Goal: Communication & Community: Connect with others

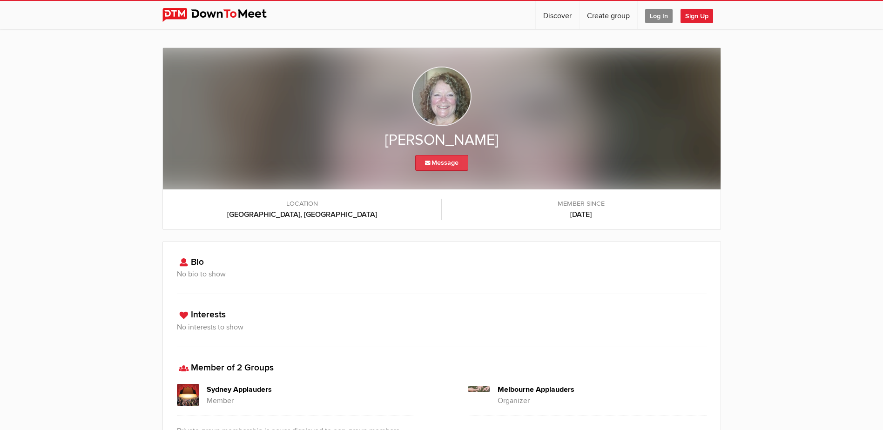
click at [451, 167] on link "Message" at bounding box center [441, 163] width 53 height 16
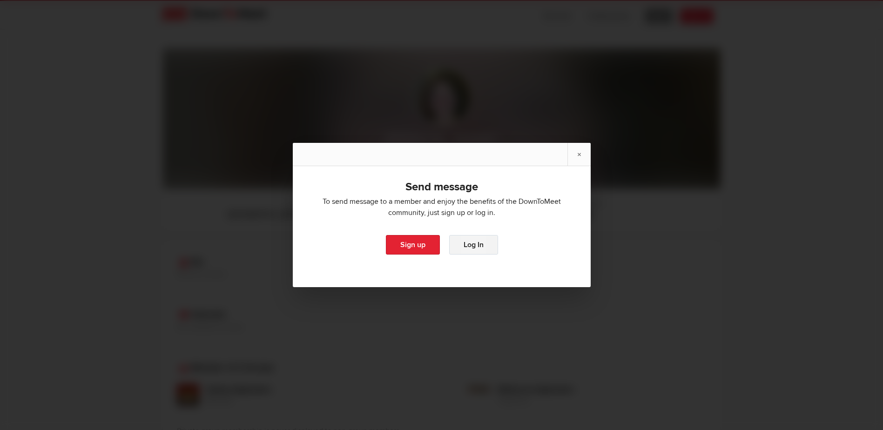
click at [456, 243] on link "Log In" at bounding box center [473, 245] width 49 height 20
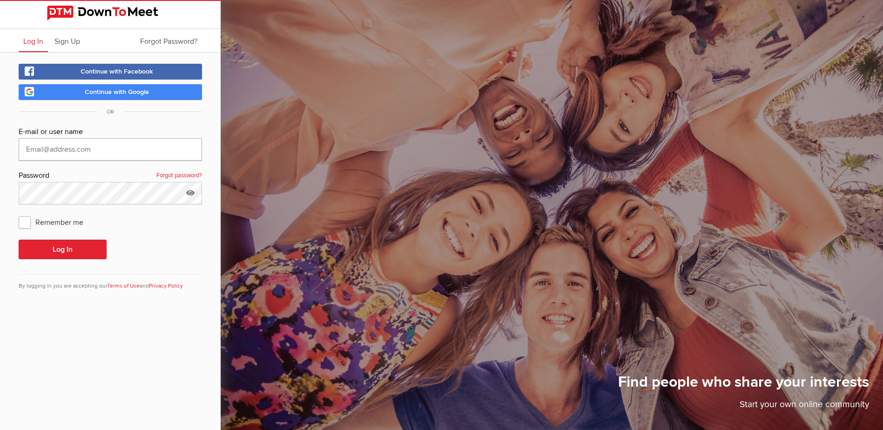
click at [72, 149] on input "text" at bounding box center [110, 149] width 183 height 22
type input "mattrul1@bigpond.com"
click at [71, 244] on button "Log In" at bounding box center [63, 250] width 88 height 20
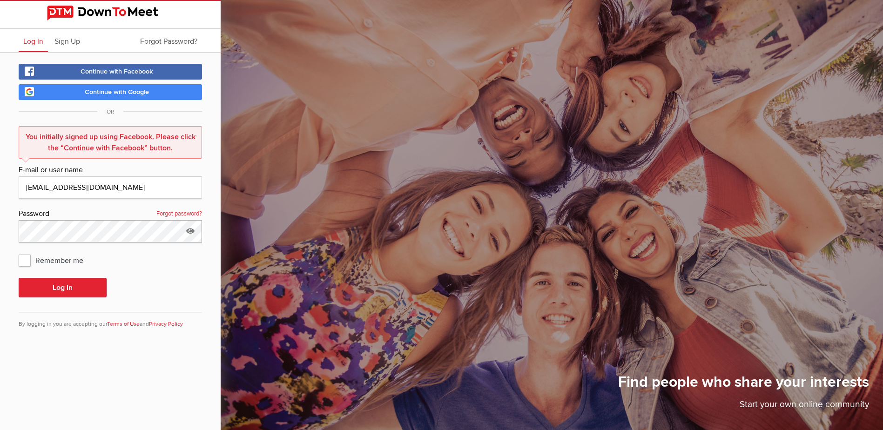
click at [0, 227] on html "Log In Sign Up Forgot Password? Continue with Facebook Continue with Google OR …" at bounding box center [441, 215] width 883 height 430
click at [163, 210] on link "Forgot password?" at bounding box center [179, 214] width 46 height 12
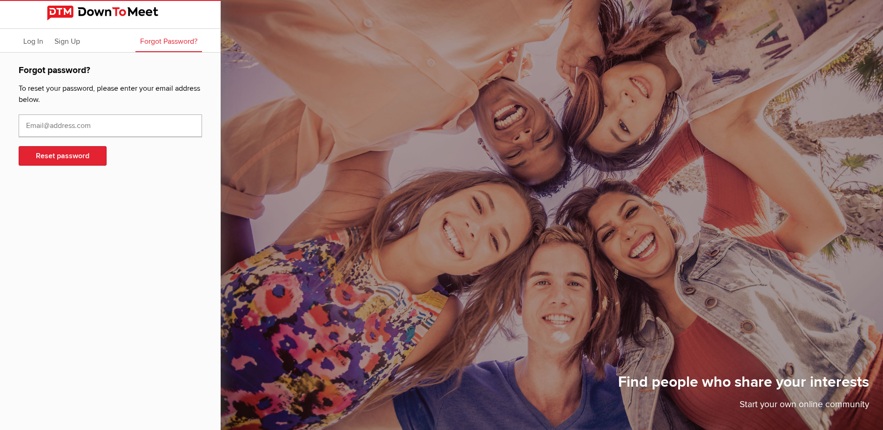
click at [67, 126] on input "text" at bounding box center [110, 126] width 183 height 22
type input "[EMAIL_ADDRESS][DOMAIN_NAME]"
click at [70, 161] on button "Reset password" at bounding box center [63, 156] width 88 height 20
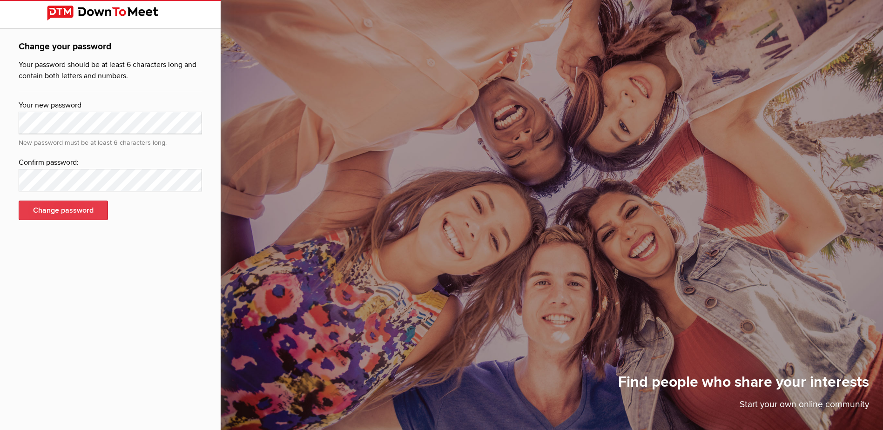
click at [86, 210] on button "Change password" at bounding box center [63, 211] width 89 height 20
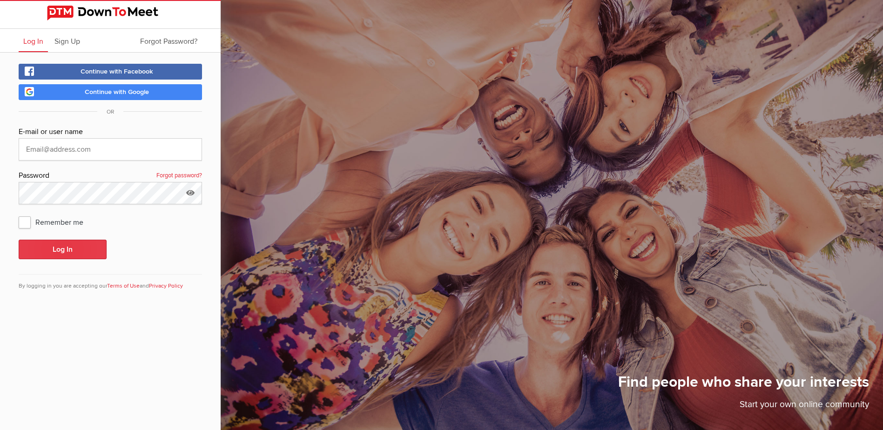
click at [63, 249] on button "Log In" at bounding box center [63, 250] width 88 height 20
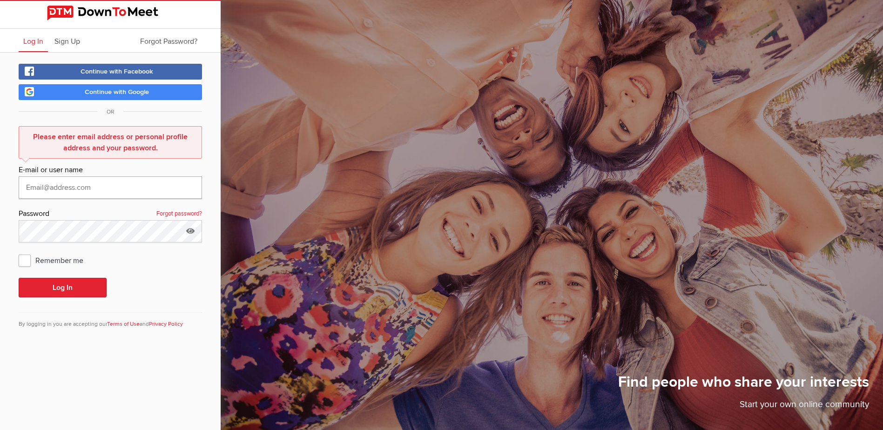
click at [93, 187] on input "text" at bounding box center [110, 187] width 183 height 22
type input "mattrul1@bigpond.com"
click at [0, 229] on html "Log In Sign Up Forgot Password? Continue with Facebook Continue with Google OR …" at bounding box center [441, 215] width 883 height 430
click at [156, 213] on link "Forgot password?" at bounding box center [179, 214] width 46 height 12
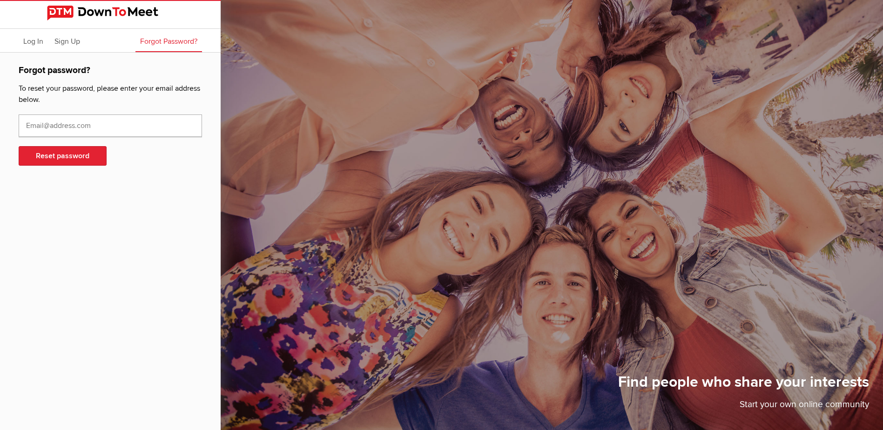
click at [62, 130] on input "text" at bounding box center [110, 126] width 183 height 22
type input "mattrul1@bigpond.com"
click at [65, 159] on button "Reset password" at bounding box center [63, 156] width 88 height 20
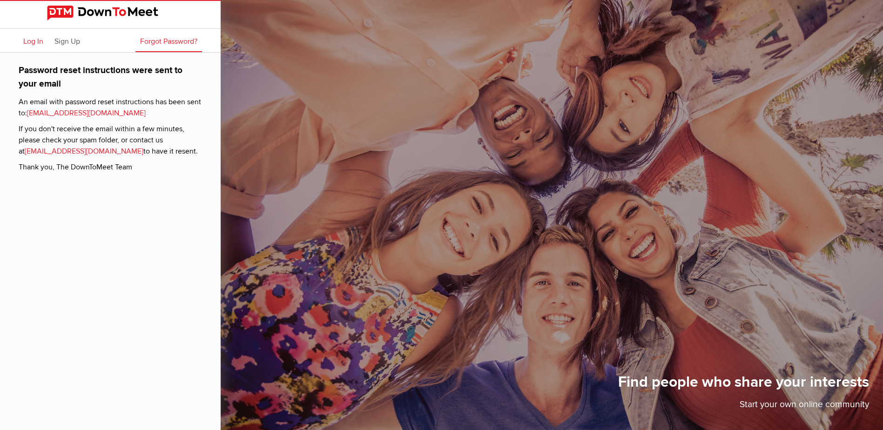
click at [34, 40] on span "Log In" at bounding box center [33, 41] width 20 height 9
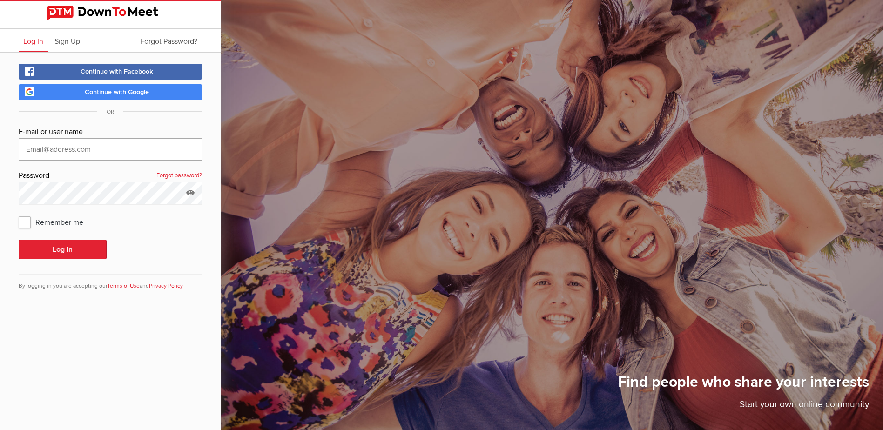
click at [90, 151] on input "text" at bounding box center [110, 149] width 183 height 22
type input "mattrul1@bigpond.com"
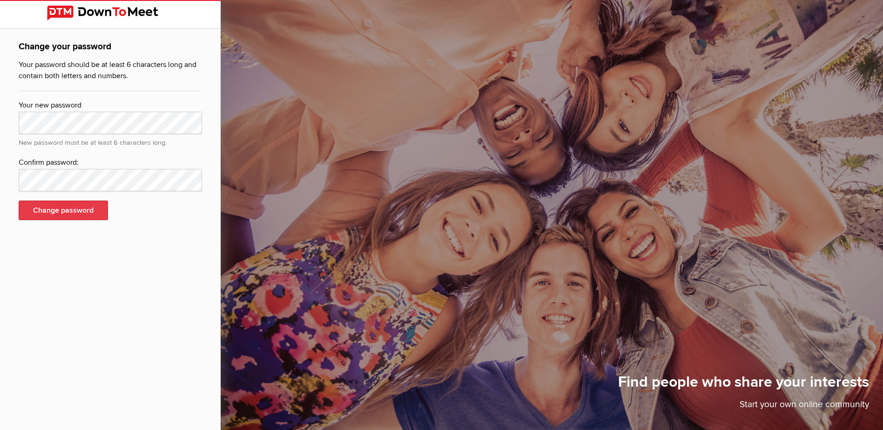
click at [86, 213] on button "Change password" at bounding box center [63, 211] width 89 height 20
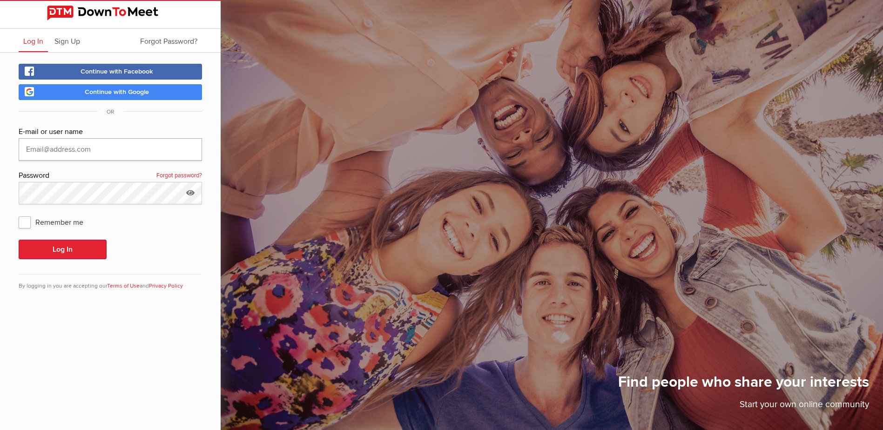
click at [60, 148] on input "text" at bounding box center [110, 149] width 183 height 22
type input "mattrul1@bigpond.com"
click at [57, 245] on button "Log In" at bounding box center [63, 250] width 88 height 20
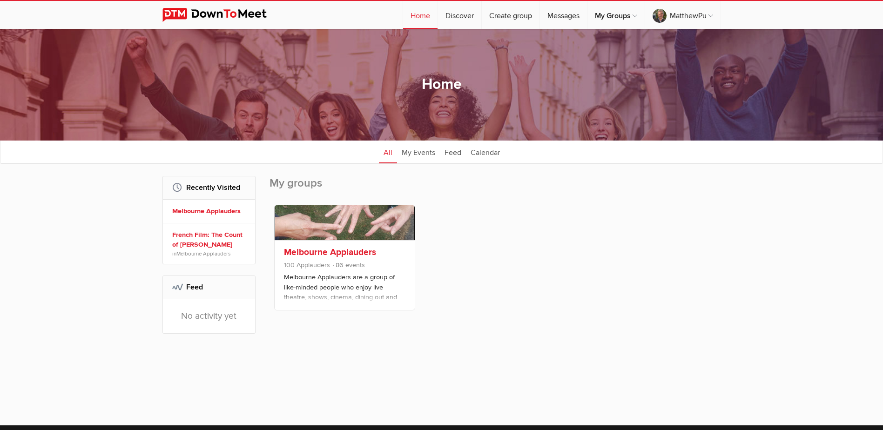
click at [317, 255] on link "Melbourne Applauders" at bounding box center [330, 252] width 92 height 11
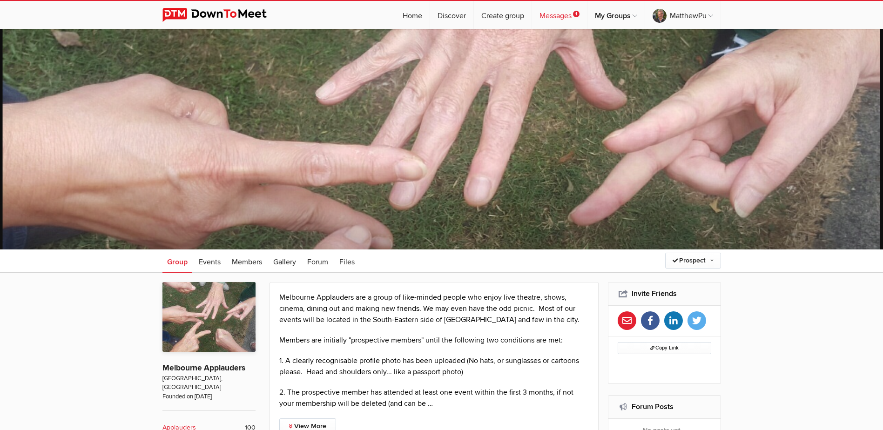
click at [572, 18] on link "Messages 1" at bounding box center [559, 15] width 55 height 28
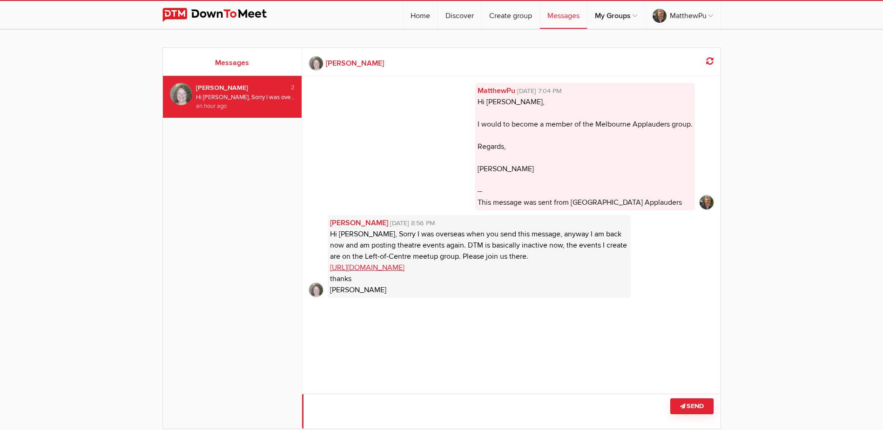
click at [351, 410] on textarea at bounding box center [511, 411] width 418 height 35
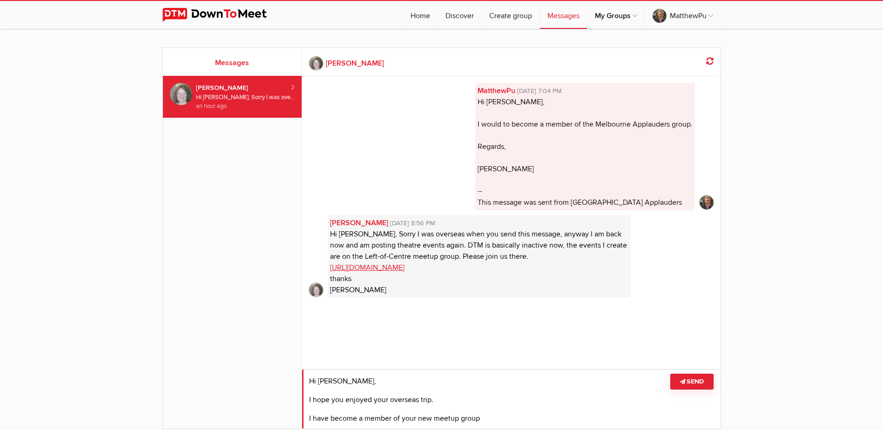
click at [331, 417] on textarea at bounding box center [511, 399] width 418 height 60
click at [527, 417] on textarea at bounding box center [511, 399] width 418 height 60
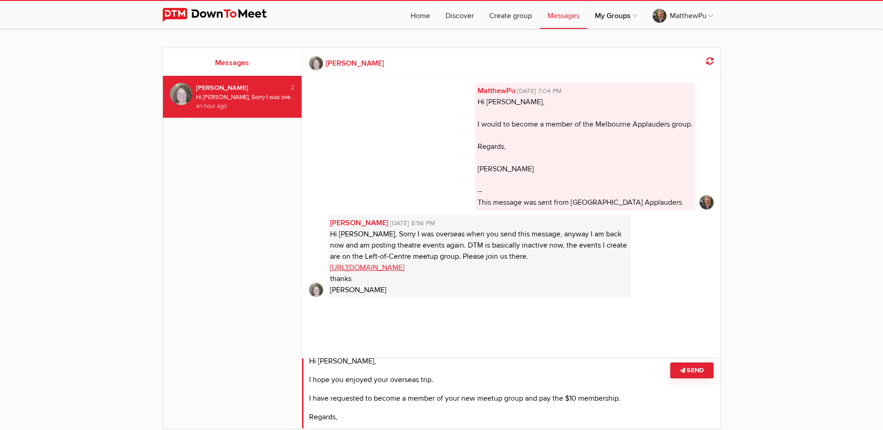
scroll to position [18, 0]
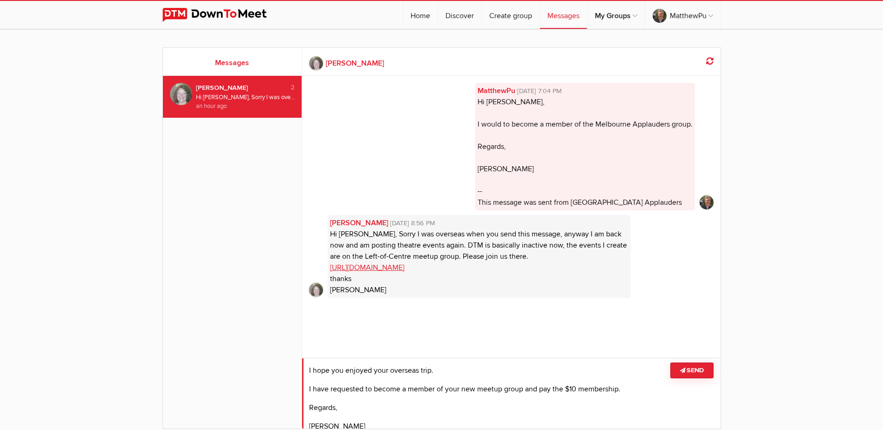
type textarea "Hi Lynn, I hope you enjoyed your overseas trip. I have requested to become a me…"
click at [692, 372] on button "Send" at bounding box center [691, 371] width 43 height 16
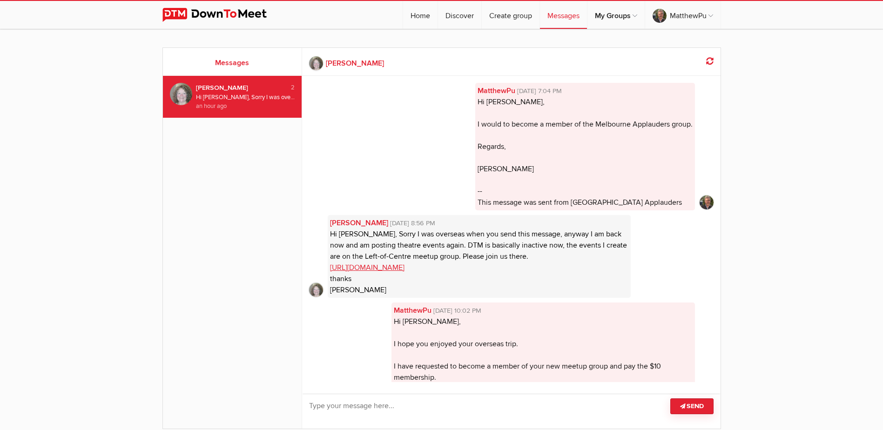
scroll to position [71, 0]
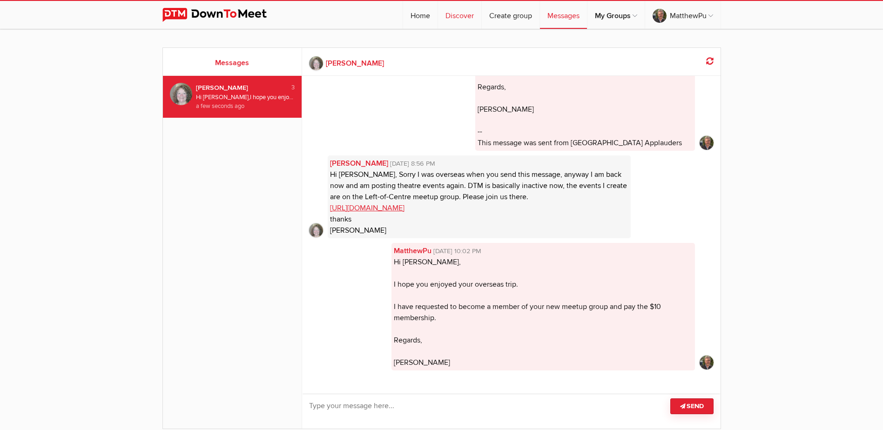
click at [458, 11] on link "Discover" at bounding box center [459, 15] width 43 height 28
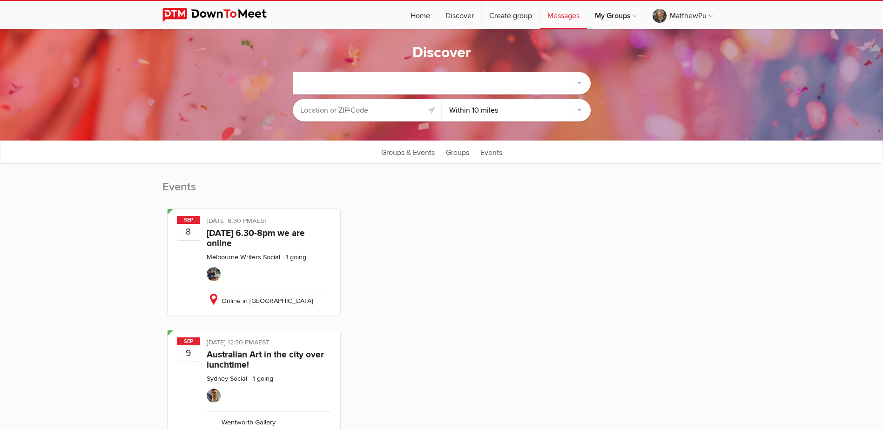
click at [334, 81] on div at bounding box center [441, 83] width 297 height 22
click at [329, 108] on input "text" at bounding box center [367, 110] width 149 height 22
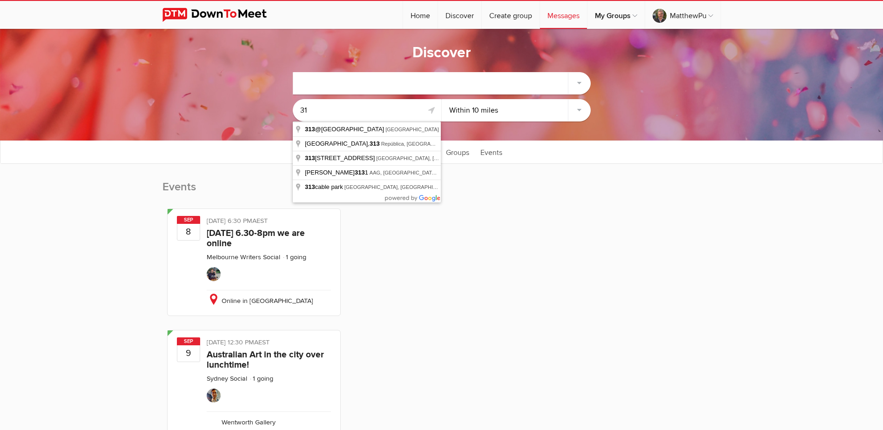
type input "3"
drag, startPoint x: 337, startPoint y: 108, endPoint x: 282, endPoint y: 108, distance: 55.4
click at [282, 108] on sp-group-common-search-cat-loc "3000 Within 10 miles Within 25 miles Within 50 miles Within 100 miles Within an…" at bounding box center [442, 94] width 790 height 63
type input "Melbourne VIC, Australia"
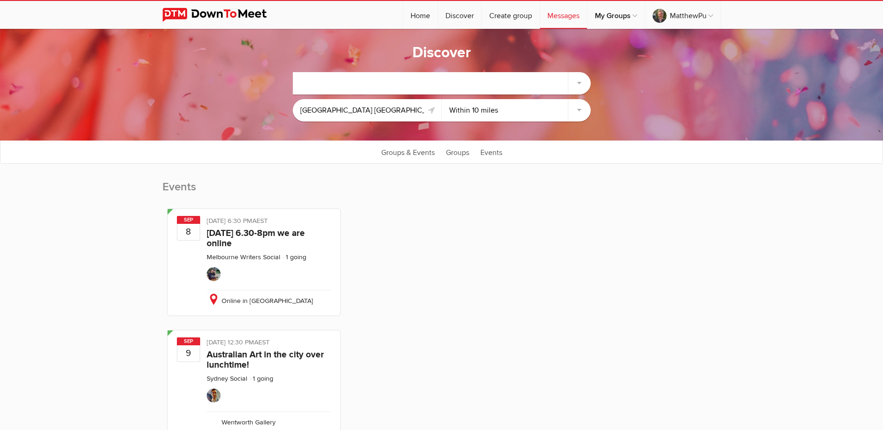
click at [337, 87] on div at bounding box center [441, 83] width 297 height 22
click at [353, 81] on div at bounding box center [441, 83] width 297 height 22
click at [433, 109] on link at bounding box center [431, 110] width 11 height 11
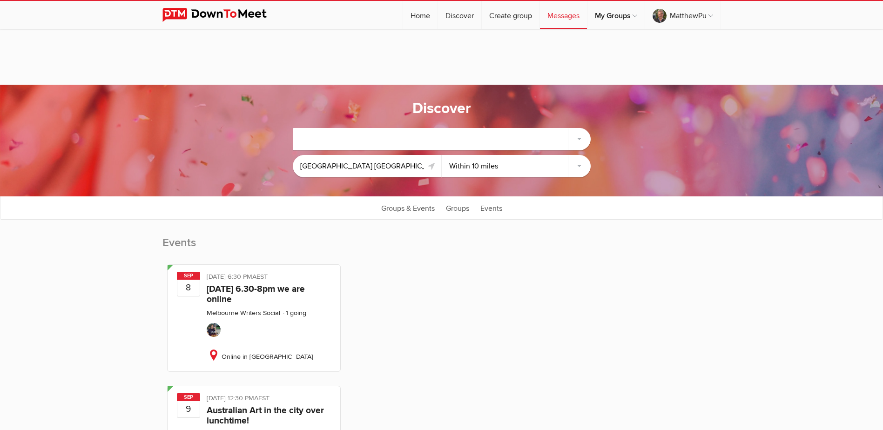
click at [503, 129] on div at bounding box center [441, 139] width 297 height 22
click at [581, 139] on div at bounding box center [441, 139] width 297 height 22
click at [539, 169] on select "Within 10 miles Within 25 miles Within 50 miles Within 100 miles Within any dis…" at bounding box center [516, 166] width 149 height 22
select select "Within 50 miles"
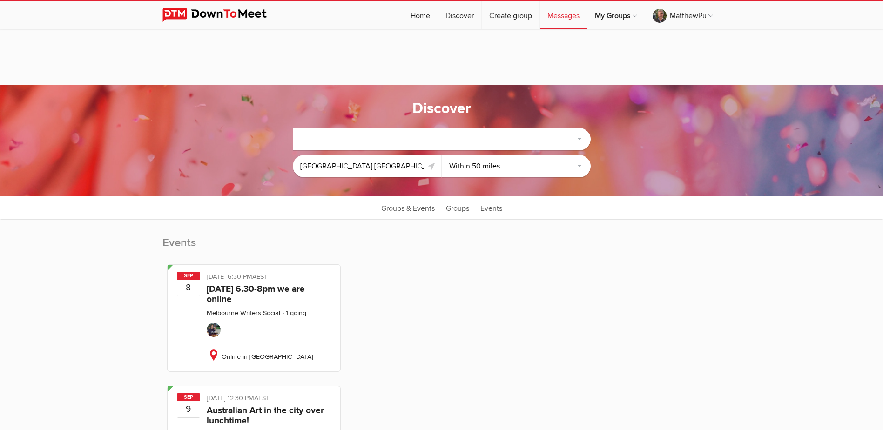
click at [442, 155] on select "Within 10 miles Within 25 miles Within 50 miles Within 100 miles Within any dis…" at bounding box center [516, 166] width 149 height 22
click at [434, 165] on link at bounding box center [431, 166] width 11 height 11
click at [354, 134] on div at bounding box center [441, 139] width 297 height 22
click at [352, 133] on div at bounding box center [441, 139] width 297 height 22
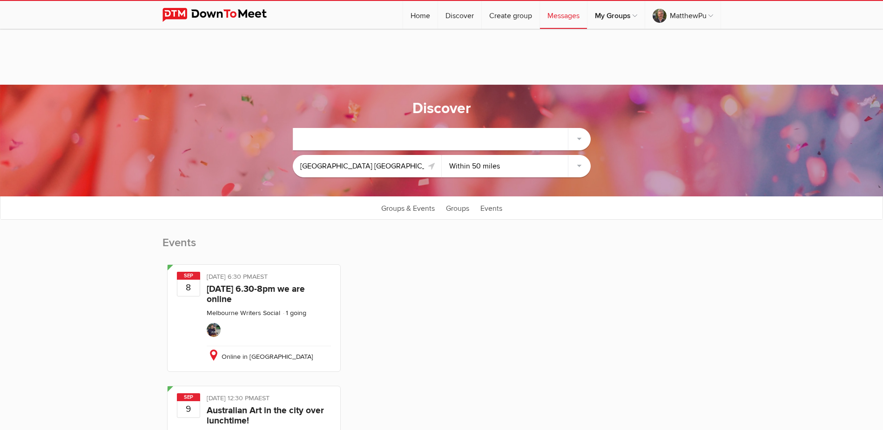
click at [352, 133] on div at bounding box center [441, 139] width 297 height 22
click at [422, 208] on link "Groups & Events" at bounding box center [408, 207] width 63 height 23
click at [421, 208] on link "Groups & Events" at bounding box center [408, 207] width 63 height 23
click at [459, 208] on link "Groups" at bounding box center [457, 207] width 33 height 23
select select "null"
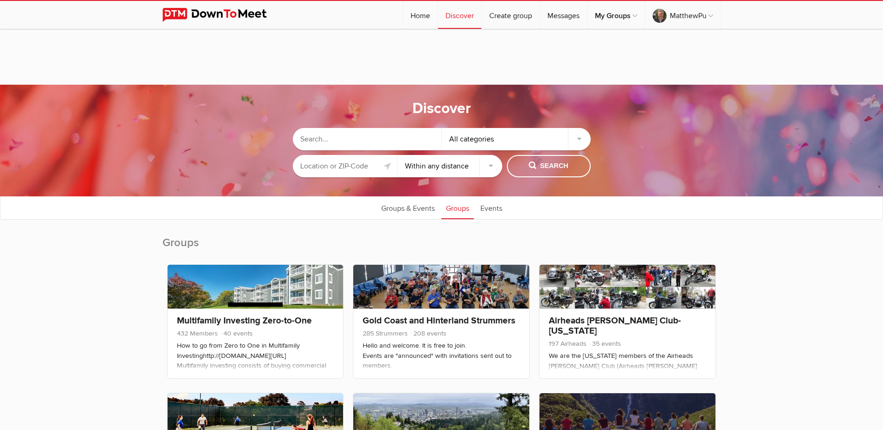
click at [361, 166] on input "text" at bounding box center [345, 166] width 105 height 22
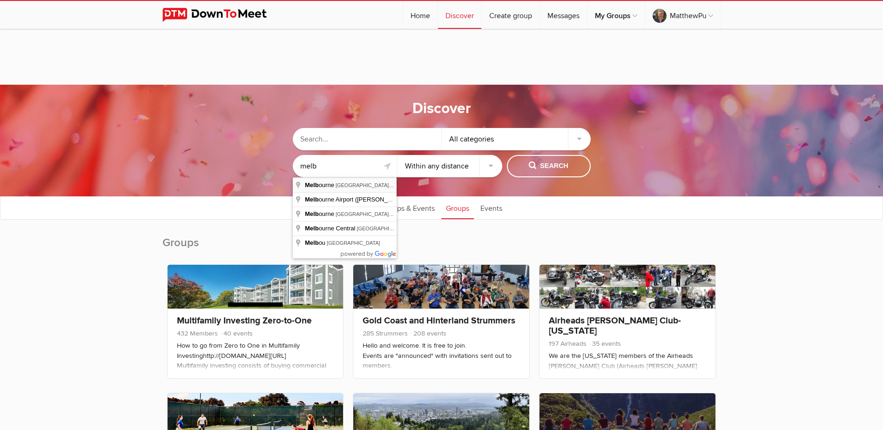
type input "Melbourne VIC, Australia"
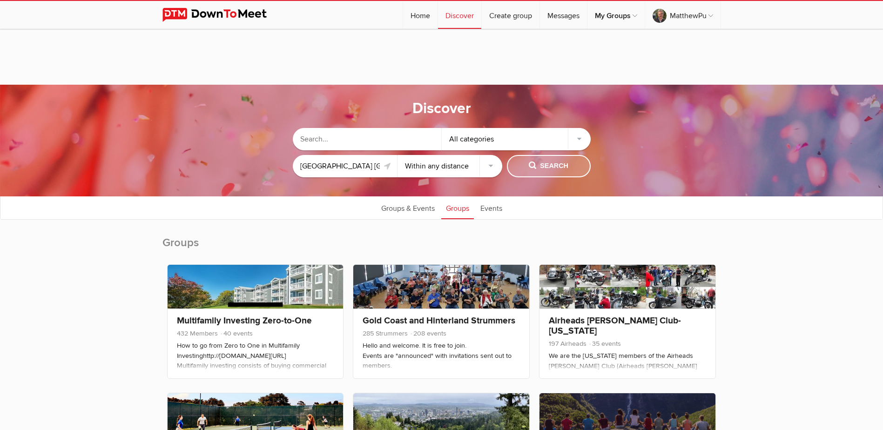
click at [532, 166] on span "Search" at bounding box center [549, 166] width 40 height 10
click at [553, 168] on span "Search" at bounding box center [549, 166] width 40 height 10
click at [488, 165] on select "Within 10 miles Within 25 miles Within 50 miles Within 100 miles Within any dis…" at bounding box center [450, 166] width 105 height 22
select select "50"
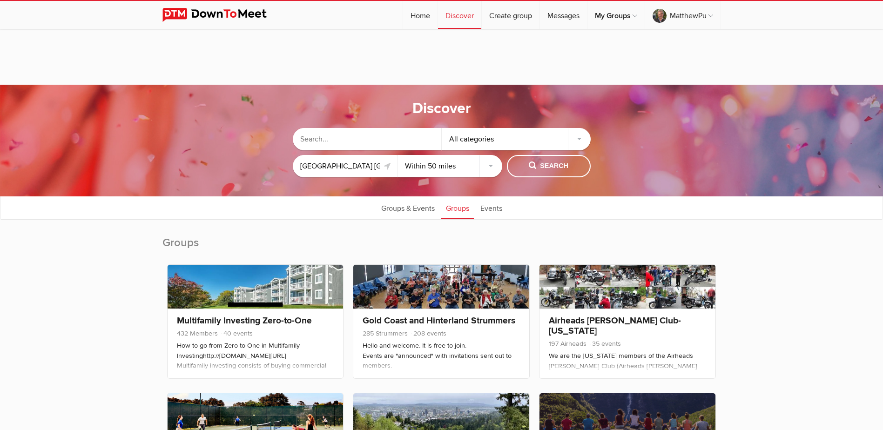
click at [398, 155] on select "Within 10 miles Within 25 miles Within 50 miles Within 100 miles Within any dis…" at bounding box center [450, 166] width 105 height 22
click at [530, 169] on span "Search" at bounding box center [549, 166] width 40 height 10
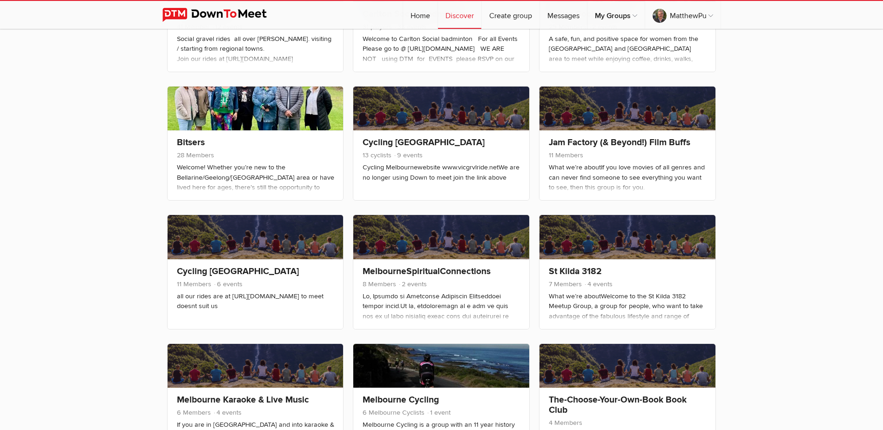
scroll to position [438, 0]
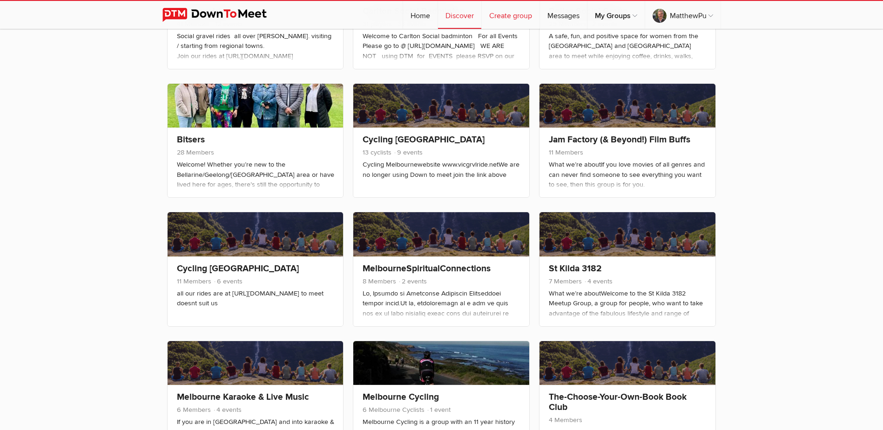
click at [511, 18] on link "Create group" at bounding box center [511, 15] width 58 height 28
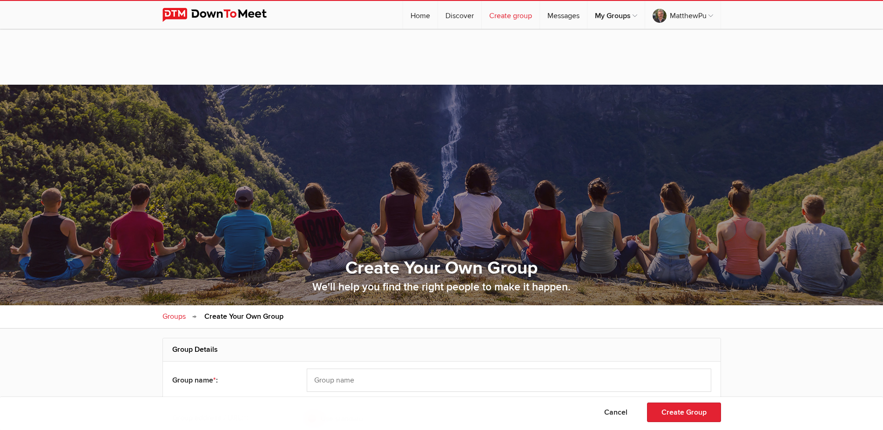
select select "Australia"
type input "3000"
click at [335, 377] on input "text" at bounding box center [509, 380] width 404 height 23
type input "M"
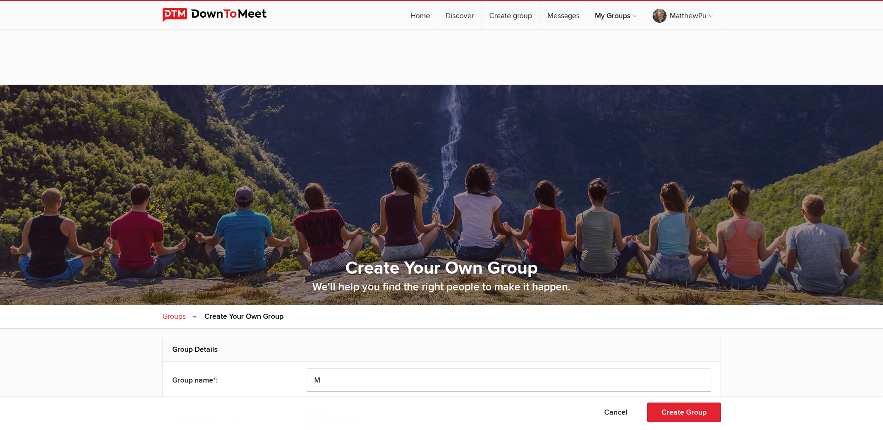
type input "Me"
type input "Mel"
type input "Melb"
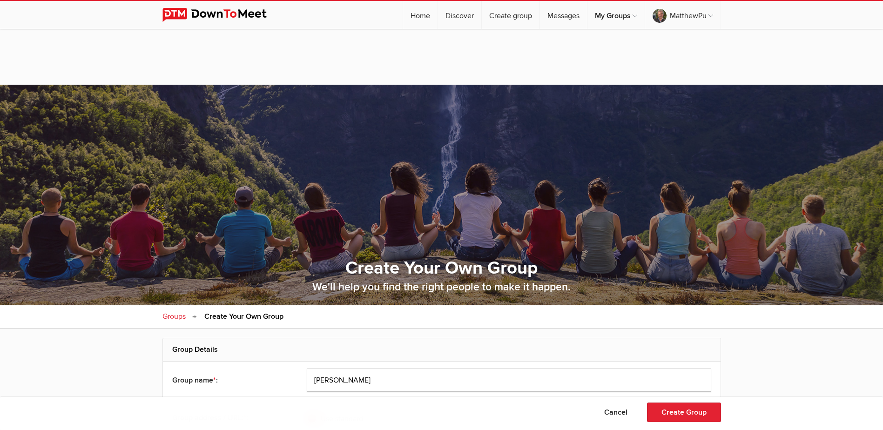
type input "Melb"
type input "Melbo"
type input "Melbou"
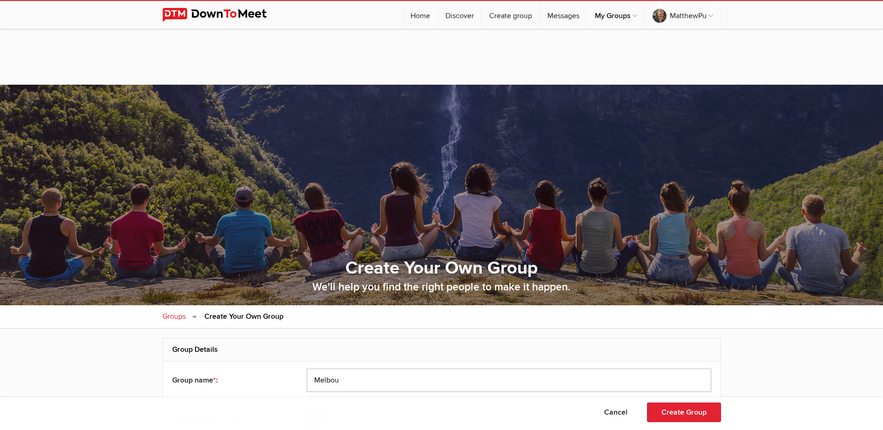
type input "Melbour"
type input "Melbourn"
type input "Melbourne"
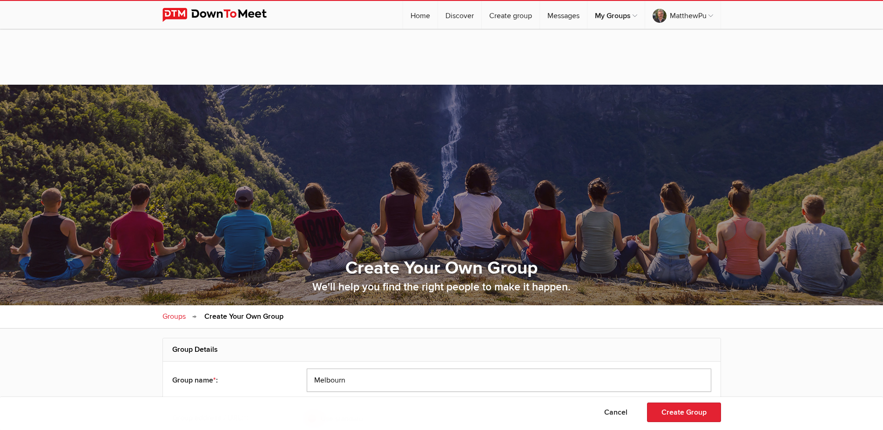
type input "Melbourne"
type input "Melbourne-"
type input "Melbourne E"
type input "Melbourne-E"
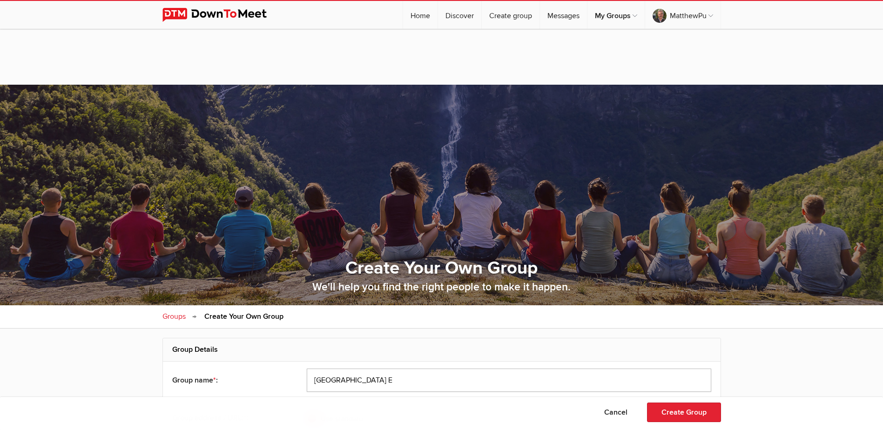
type input "Melbourne Eu"
type input "Melbourne-Eu"
type input "Melbourne Eur"
type input "Melbourne-Eur"
type input "Melbourne Euro"
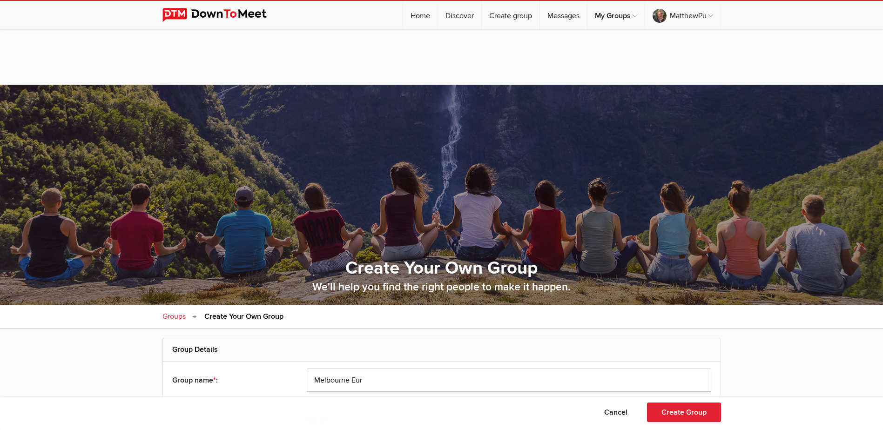
type input "Melbourne-Euro"
type input "Melbourne Europ"
type input "Melbourne-Europ"
type input "Melbourne Europe"
type input "Melbourne-Europe"
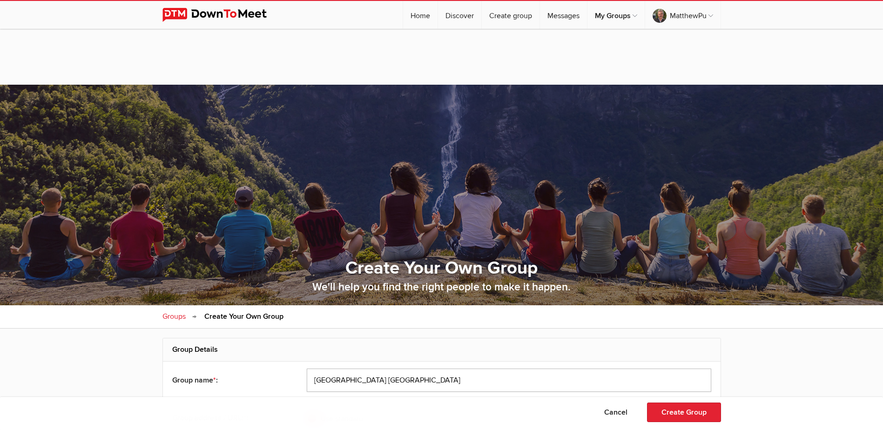
type input "Melbourne Europea"
type input "Melbourne-Europea"
type input "Melbourne European"
type input "Melbourne-European"
type input "Melbourne European"
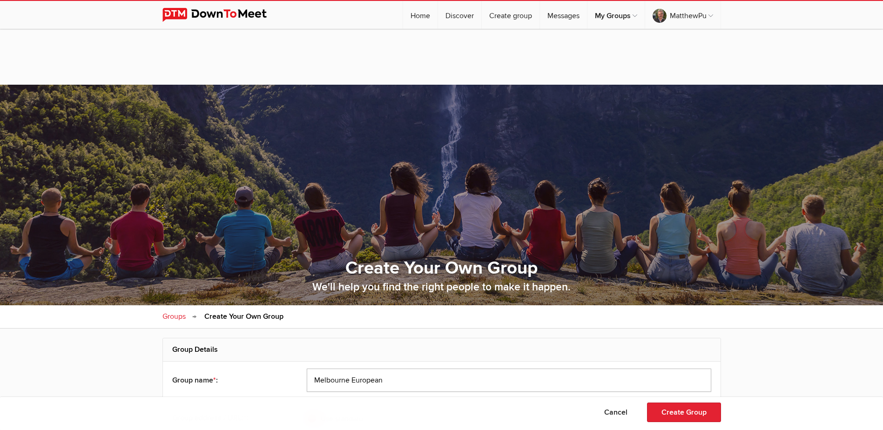
type input "Melbourne-European-"
type input "Melbourne European S"
type input "Melbourne-European-S"
type input "Melbourne European So"
type input "Melbourne-European-So"
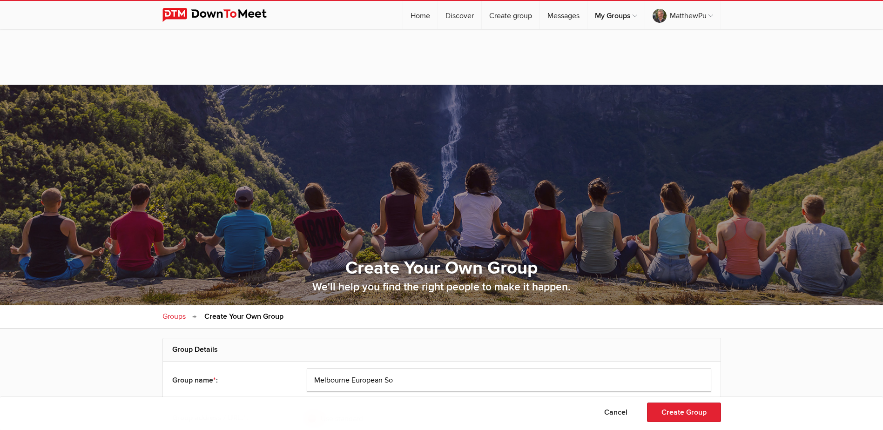
type input "Melbourne European Soc"
type input "Melbourne-European-Soc"
type input "Melbourne European Soci"
type input "Melbourne-European-Soci"
type input "Melbourne European Socia"
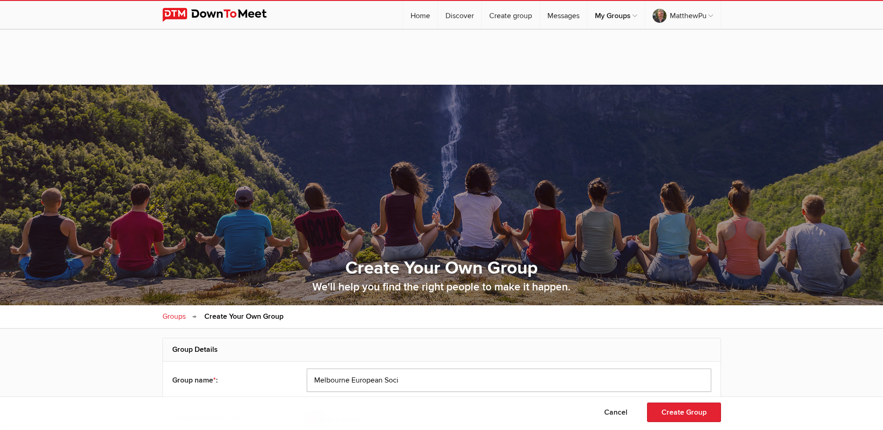
type input "Melbourne-European-Socia"
type input "Melbourne European Social"
type input "Melbourne-European-Social"
type input "Melbourne European Social"
type input "Melbourne-European-Social-"
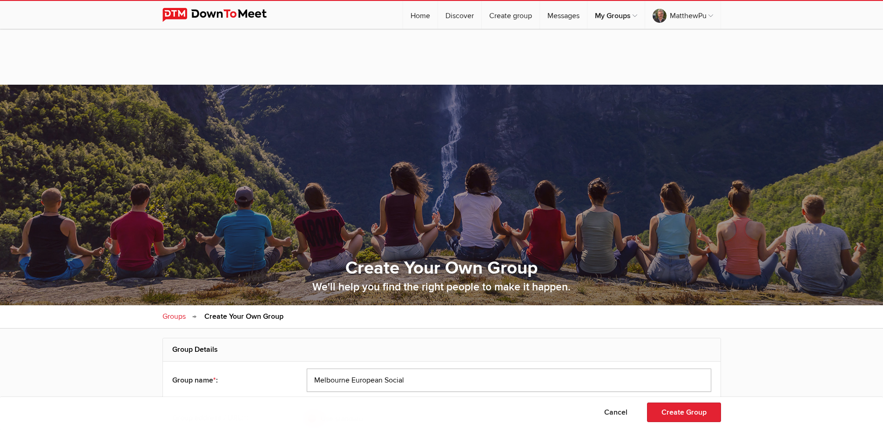
type input "Melbourne European Social E"
type input "Melbourne-European-Social-E"
type input "Melbourne European Social Ev"
type input "Melbourne-European-Social-Ev"
type input "Melbourne European Social Eve"
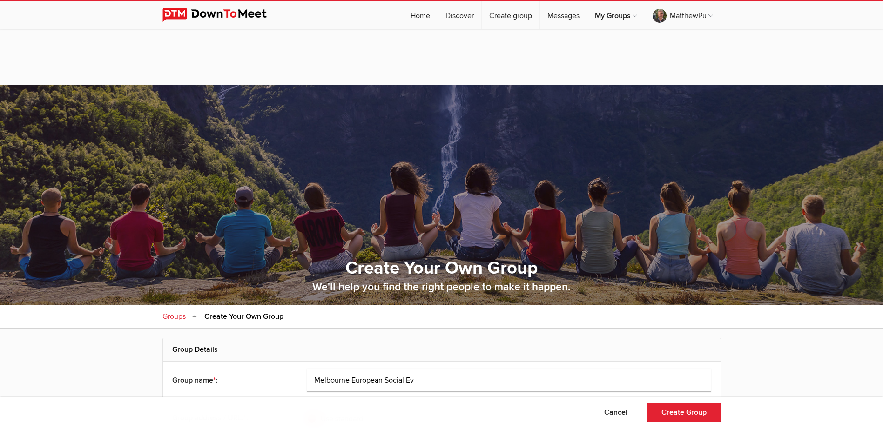
type input "Melbourne-European-Social-Eve"
type input "Melbourne European Social Even"
type input "Melbourne-European-Social-Even"
type input "Melbourne European Social Event"
type input "Melbourne-European-Social-Event"
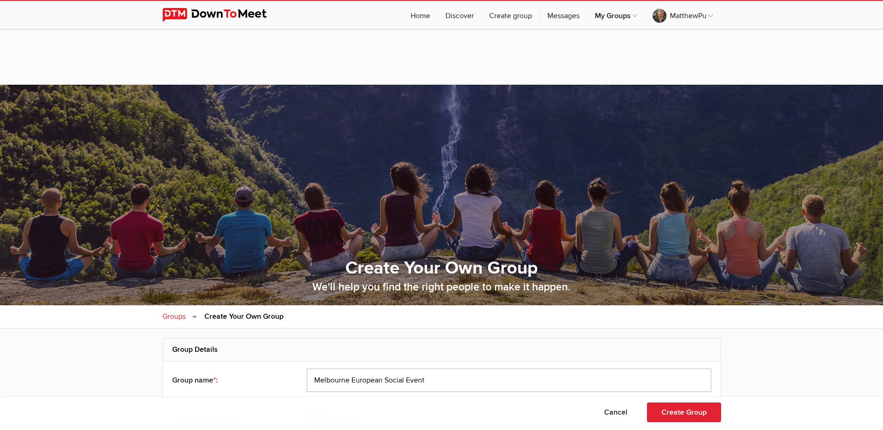
type input "Melbourne European Social Events"
type input "Melbourne-European-Social-Events"
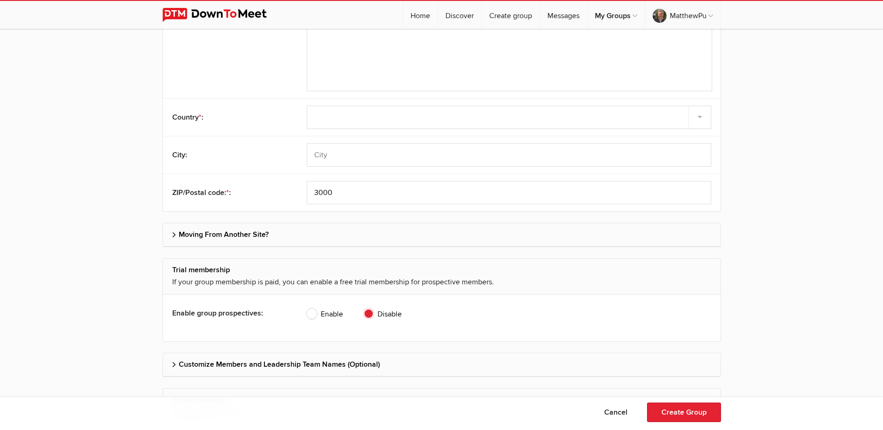
scroll to position [633, 0]
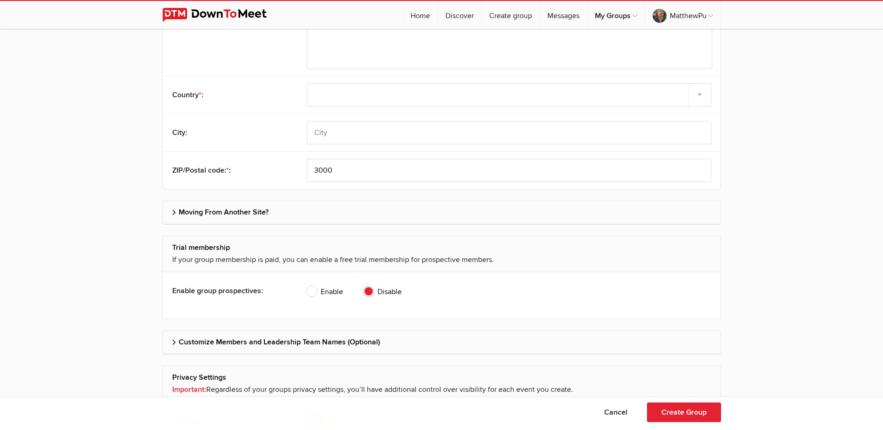
type input "Melbourne European Social Events"
click at [337, 129] on input "text" at bounding box center [509, 132] width 404 height 23
type input "m"
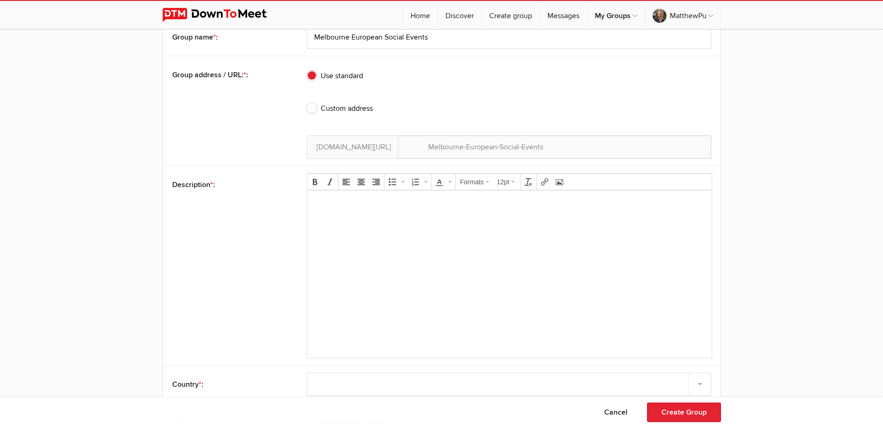
scroll to position [337, 0]
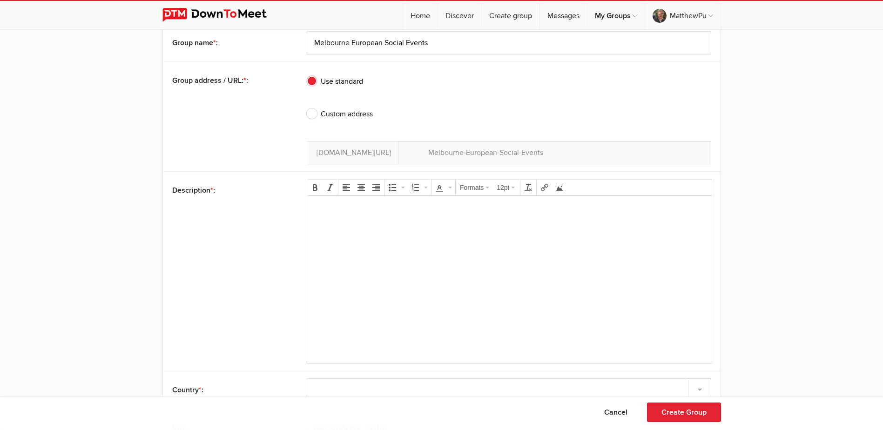
type input "Melbourne"
click at [390, 216] on body at bounding box center [509, 224] width 397 height 42
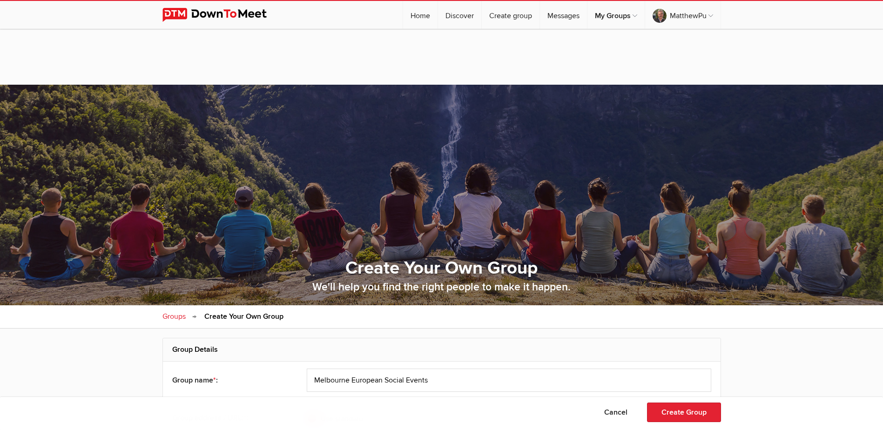
scroll to position [337, 0]
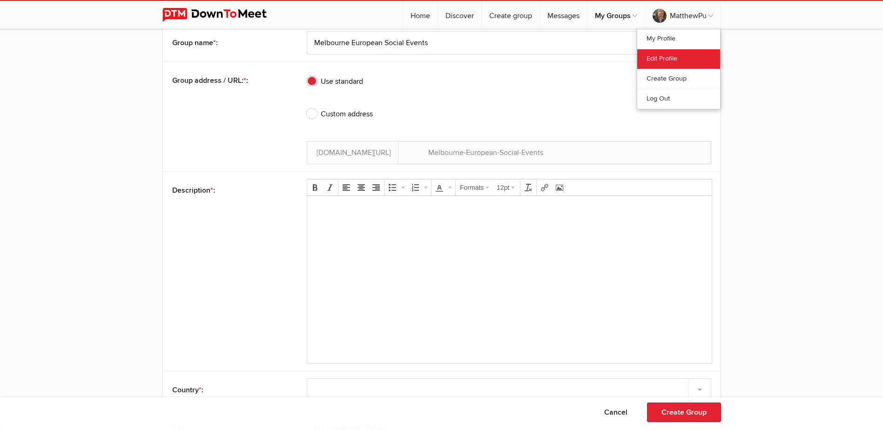
click at [663, 54] on link "Edit Profile" at bounding box center [678, 59] width 83 height 20
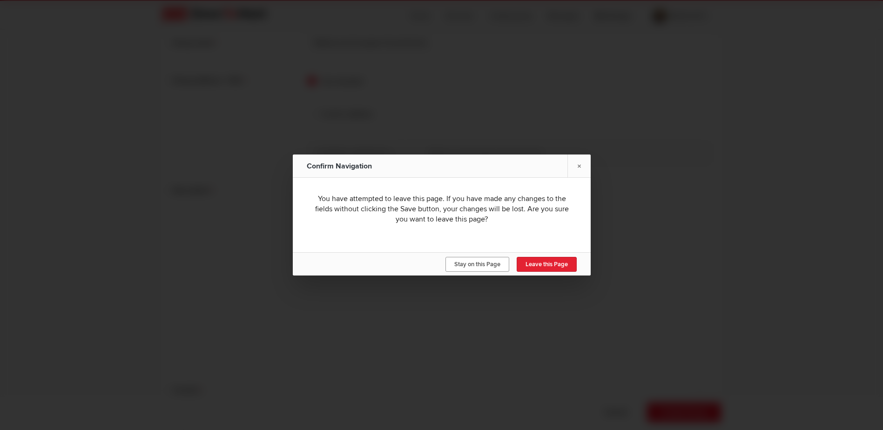
click at [486, 267] on span "Stay on this Page" at bounding box center [477, 264] width 46 height 7
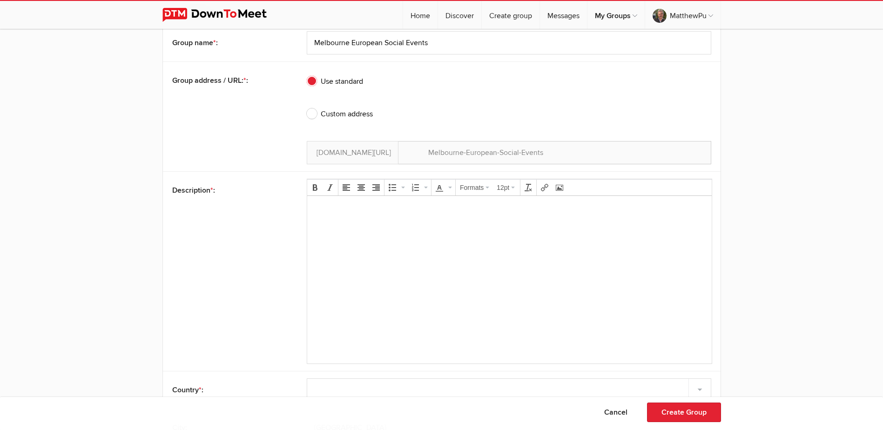
click at [403, 213] on p at bounding box center [510, 208] width 390 height 11
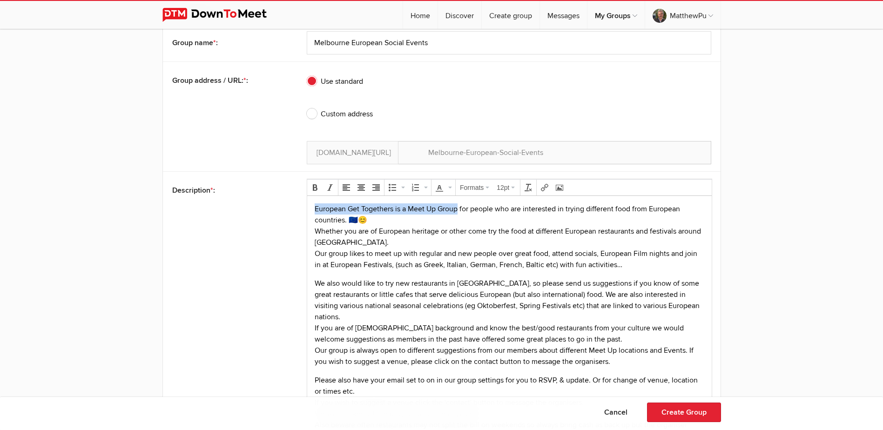
drag, startPoint x: 458, startPoint y: 208, endPoint x: 310, endPoint y: 204, distance: 148.1
click at [310, 204] on html "European Get Togethers is a Meet Up Group for people who are interested in tryi…" at bounding box center [509, 369] width 404 height 347
click at [689, 210] on p "Melbourne European Social Eventsis for people who are interested in trying diff…" at bounding box center [510, 236] width 390 height 67
click at [691, 210] on p "Melbourne European Social Eventsis for people who are interested in trying diff…" at bounding box center [510, 236] width 390 height 67
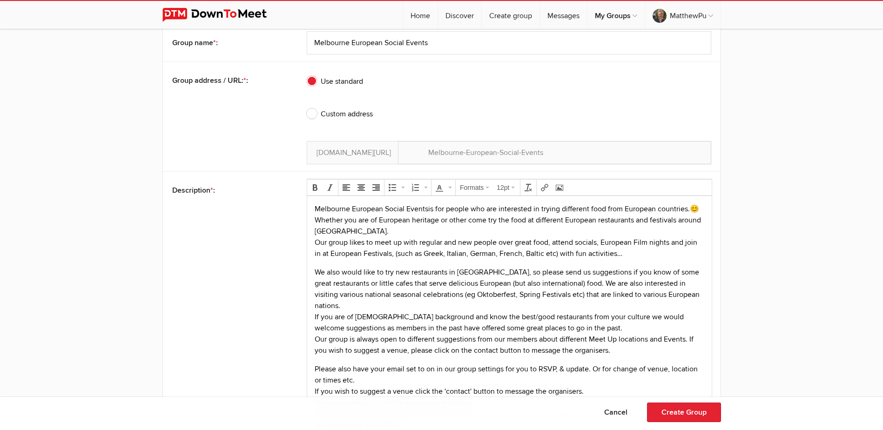
click at [466, 218] on p "Melbourne European Social Eventsis for people who are interested in trying diff…" at bounding box center [510, 231] width 390 height 56
click at [545, 255] on p "Melbourne European Social Eventsis for people who are interested in trying diff…" at bounding box center [510, 231] width 390 height 56
click at [499, 254] on p "Melbourne European Social Eventsis for people who are interested in trying diff…" at bounding box center [510, 231] width 390 height 56
click at [546, 297] on p "We also would like to try new restaurants in Melbourne, so please send us sugge…" at bounding box center [510, 311] width 390 height 89
drag, startPoint x: 591, startPoint y: 338, endPoint x: 620, endPoint y: 340, distance: 29.4
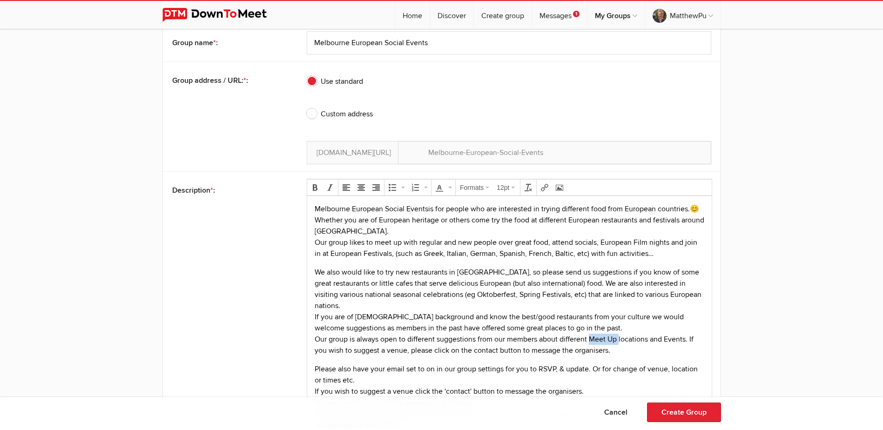
click at [620, 340] on p "We also would like to try new restaurants in Melbourne, so please send us sugge…" at bounding box center [510, 311] width 390 height 89
click at [638, 340] on p "We also would like to try new restaurants in Melbourne, so please send us sugge…" at bounding box center [510, 311] width 390 height 89
click at [404, 351] on p "We also would like to try new restaurants in Melbourne, so please send us sugge…" at bounding box center [510, 311] width 390 height 89
click at [422, 350] on p "We also would like to try new restaurants in Melbourne, so please send us sugge…" at bounding box center [510, 311] width 390 height 89
drag, startPoint x: 470, startPoint y: 350, endPoint x: 554, endPoint y: 354, distance: 84.8
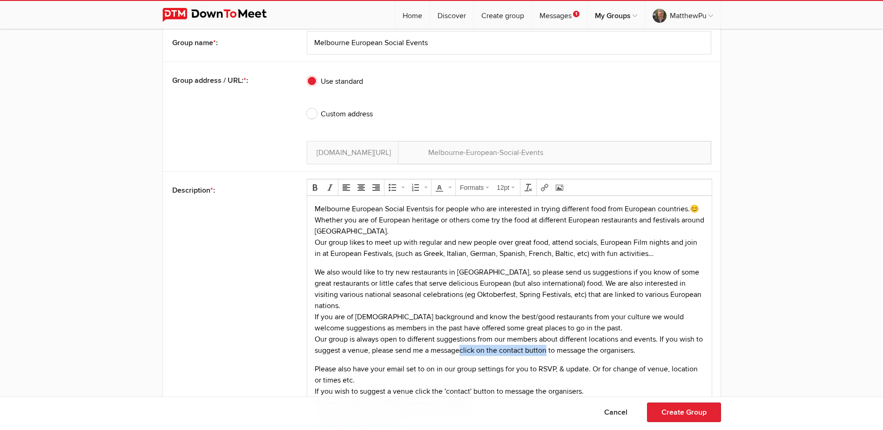
click at [554, 354] on p "We also would like to try new restaurants in Melbourne, so please send us sugge…" at bounding box center [510, 311] width 390 height 89
drag, startPoint x: 479, startPoint y: 349, endPoint x: 510, endPoint y: 353, distance: 30.5
click at [510, 353] on p "We also would like to try new restaurants in Melbourne, so please send us sugge…" at bounding box center [510, 311] width 390 height 89
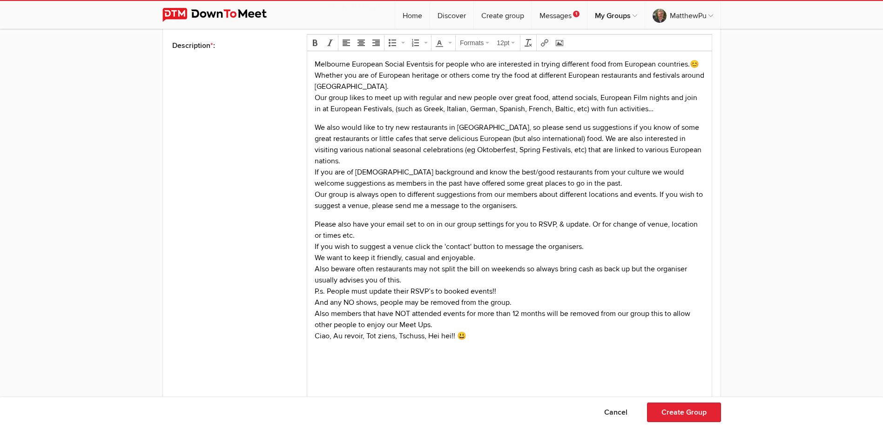
scroll to position [491, 0]
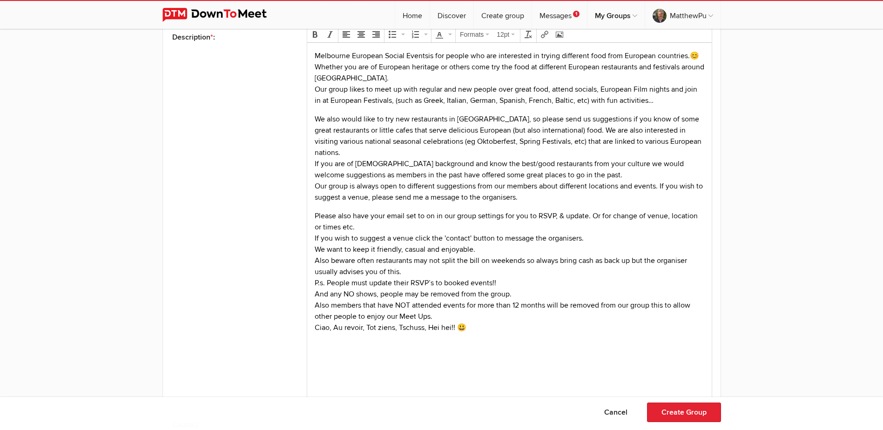
click at [558, 215] on p "Please also have your email set to on in our group settings for you to RSVP, & …" at bounding box center [510, 271] width 390 height 123
click at [598, 214] on p "Please also have your email set to on in our group settings for you to RSVP and…" at bounding box center [510, 271] width 390 height 123
drag, startPoint x: 315, startPoint y: 236, endPoint x: 584, endPoint y: 235, distance: 269.5
click at [584, 235] on p "Please also have your email set to on in our group settings for you to RSVP and…" at bounding box center [510, 271] width 390 height 123
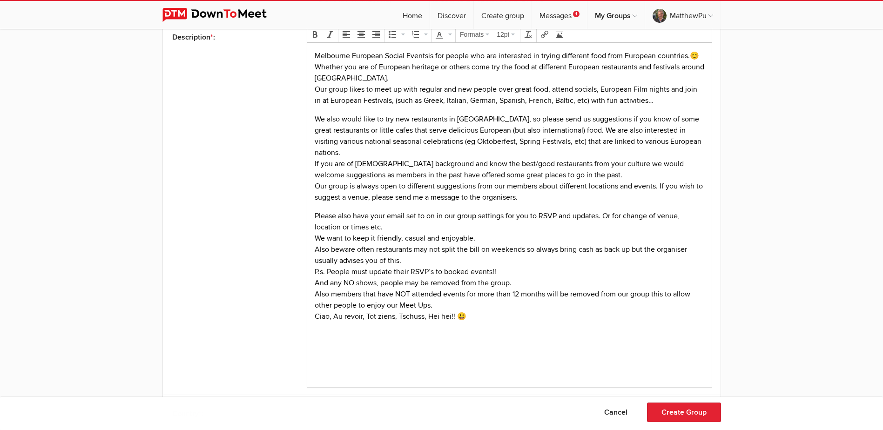
click at [400, 303] on p "Please also have your email set to on in our group settings for you to RSVP and…" at bounding box center [510, 266] width 390 height 112
click at [398, 305] on p "Please also have your email set to on in our group settings for you to RSVP and…" at bounding box center [510, 266] width 390 height 112
click at [420, 303] on p "Please also have your email set to on in our group settings for you to RSVP and…" at bounding box center [510, 266] width 390 height 112
click at [401, 306] on p "Please also have your email set to on in our group settings for you to RSVP and…" at bounding box center [510, 266] width 390 height 112
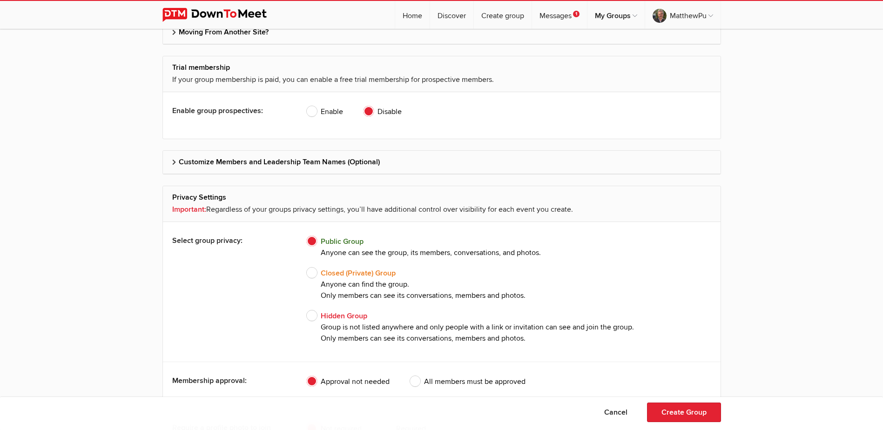
scroll to position [993, 0]
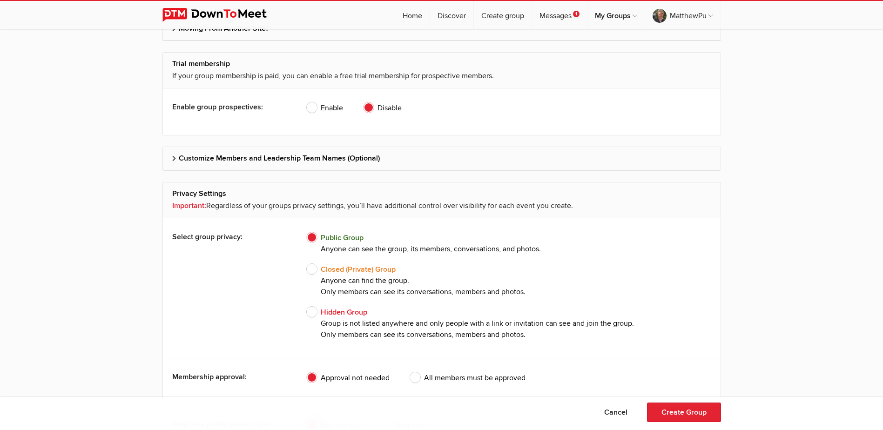
click at [312, 269] on span "Closed (Private) Group Anyone can find the group. Only members can see its conv…" at bounding box center [416, 281] width 219 height 34
click at [307, 264] on input "Closed (Private) Group Anyone can find the group. Only members can see its conv…" at bounding box center [306, 263] width 0 height 0
radio input "true"
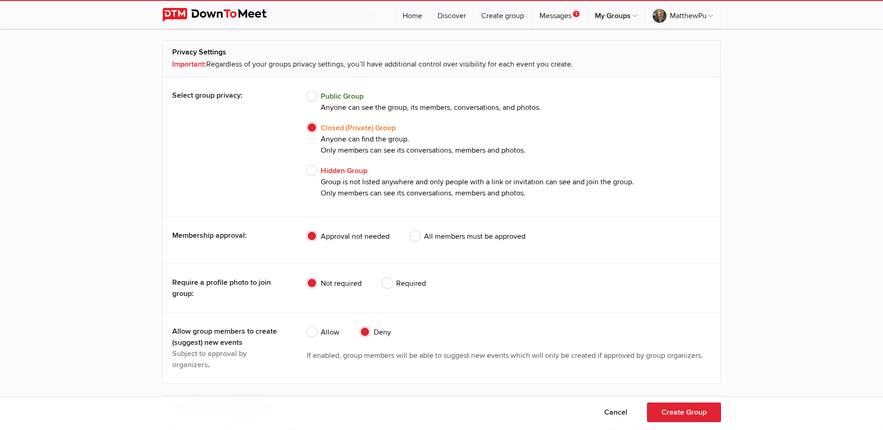
scroll to position [1139, 0]
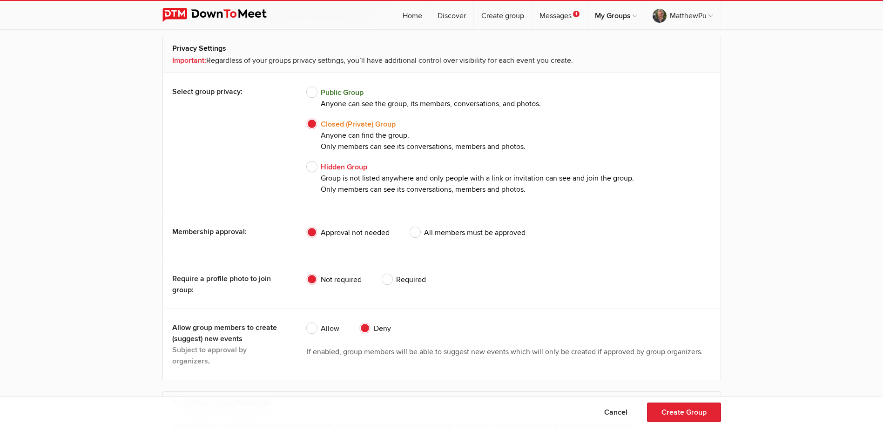
click at [417, 232] on span "All members must be approved" at bounding box center [467, 232] width 115 height 11
click at [410, 227] on input "All members must be approved" at bounding box center [410, 227] width 0 height 0
radio input "true"
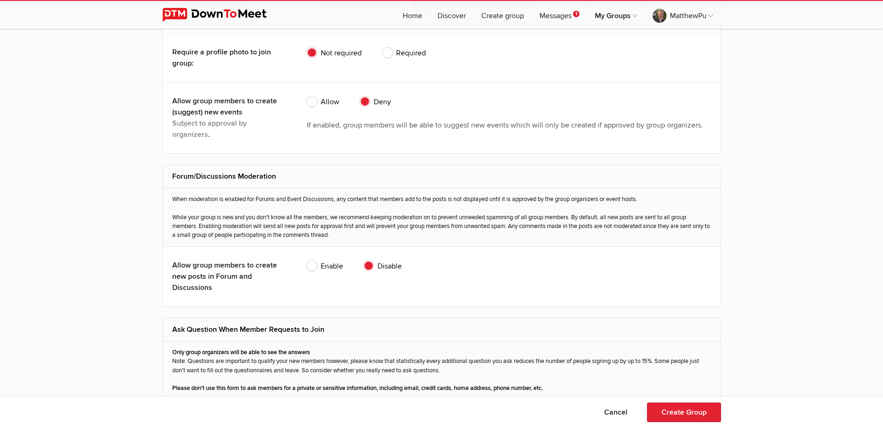
scroll to position [1377, 0]
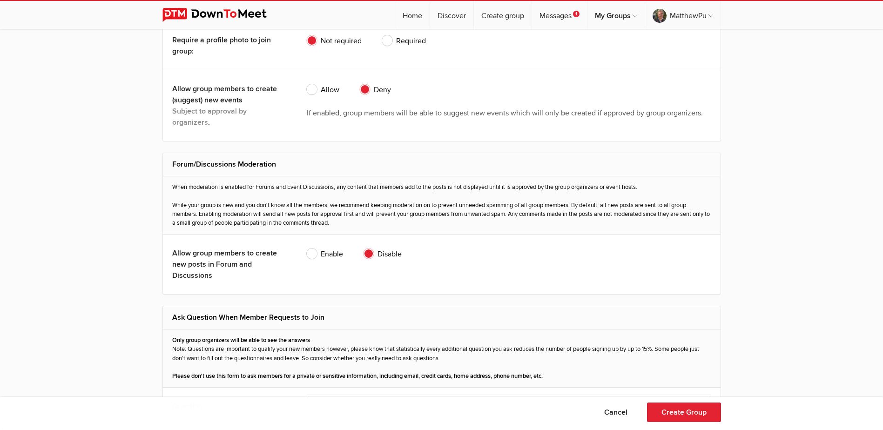
click at [316, 250] on span "Enable" at bounding box center [325, 254] width 36 height 11
click at [307, 249] on input "Enable" at bounding box center [306, 248] width 0 height 0
radio input "true"
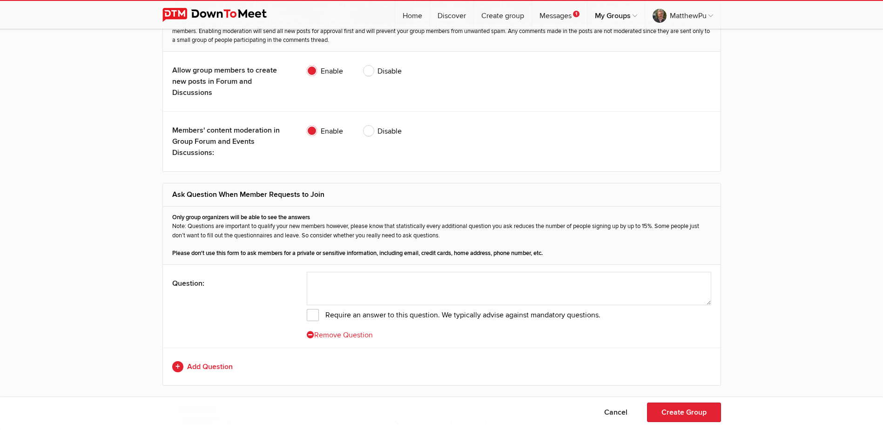
scroll to position [1569, 0]
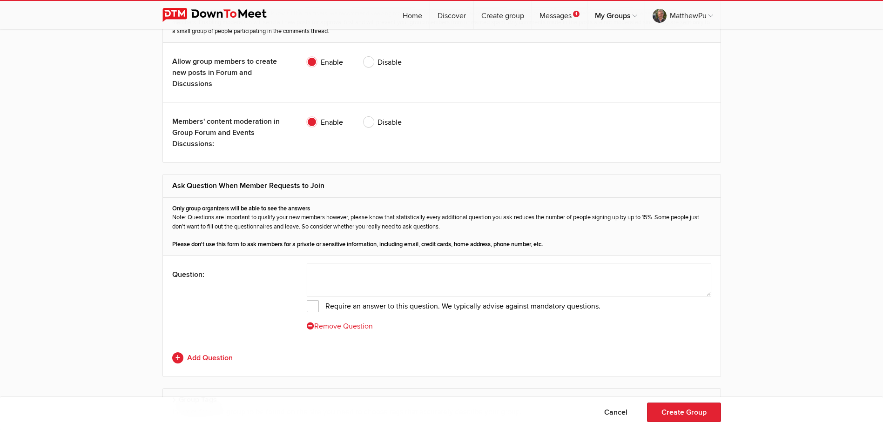
click at [312, 324] on icon at bounding box center [310, 325] width 7 height 7
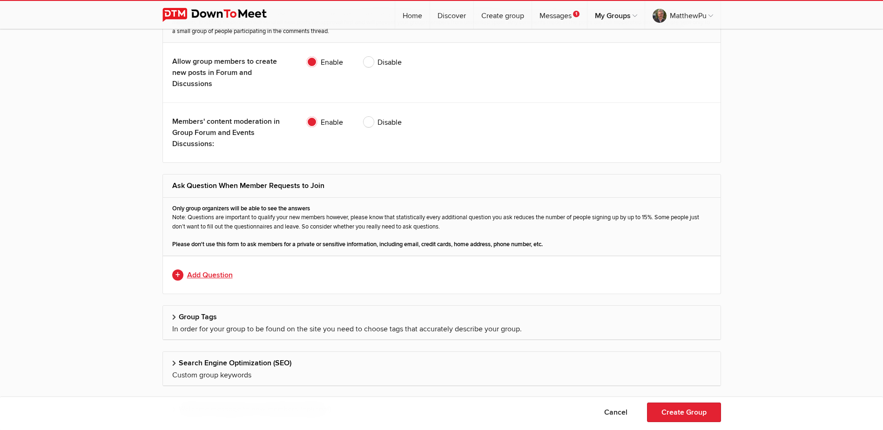
click at [177, 277] on link "Add Question" at bounding box center [441, 275] width 539 height 11
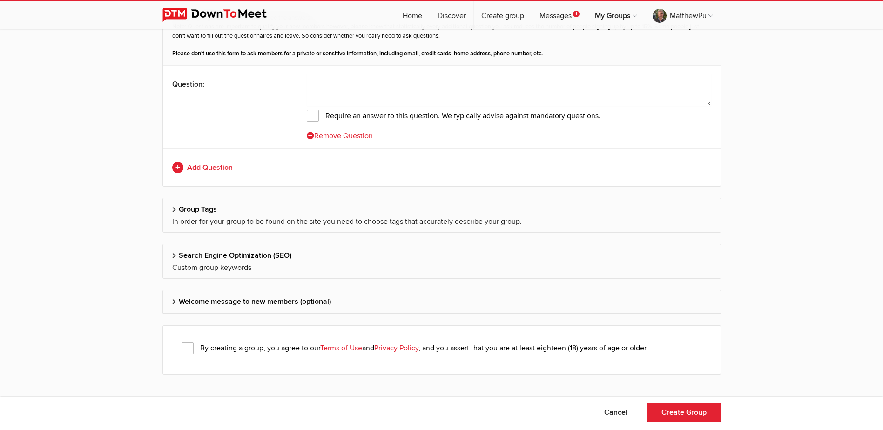
scroll to position [1772, 0]
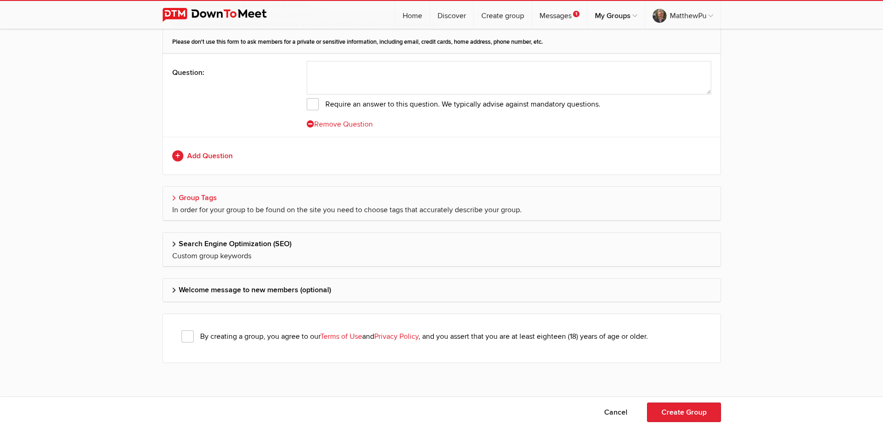
click at [183, 196] on h2 "Group Tags" at bounding box center [441, 198] width 539 height 22
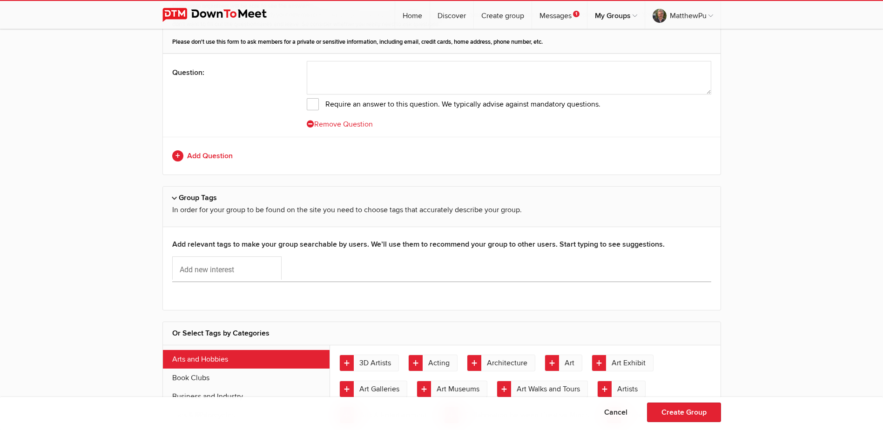
scroll to position [1849, 0]
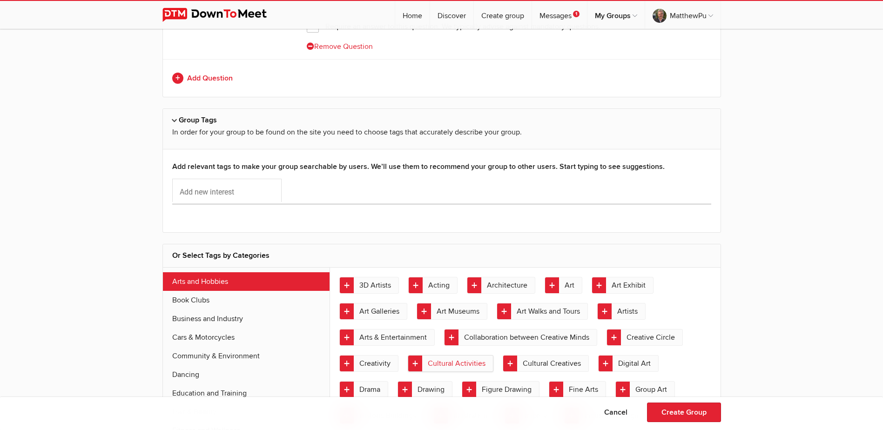
click at [452, 361] on link "Cultural Activities" at bounding box center [451, 363] width 86 height 17
click at [415, 338] on link "Arts & Entertainment" at bounding box center [386, 337] width 95 height 17
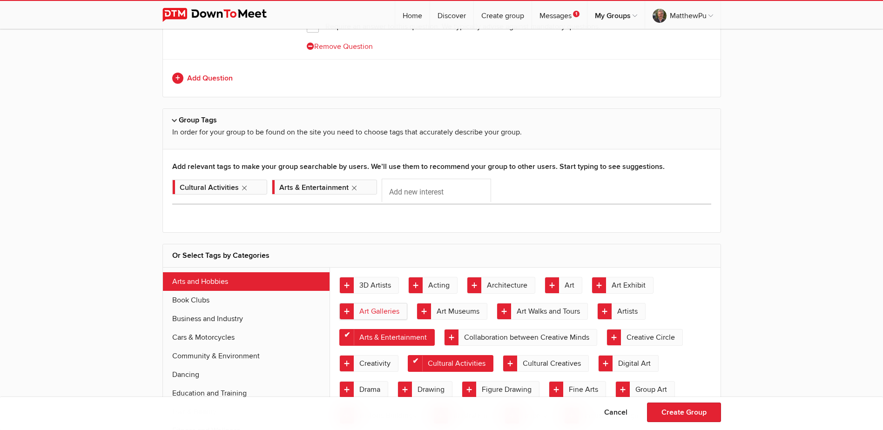
click at [386, 311] on link "Art Galleries" at bounding box center [373, 311] width 68 height 17
click at [455, 308] on link "Art Museums" at bounding box center [452, 311] width 71 height 17
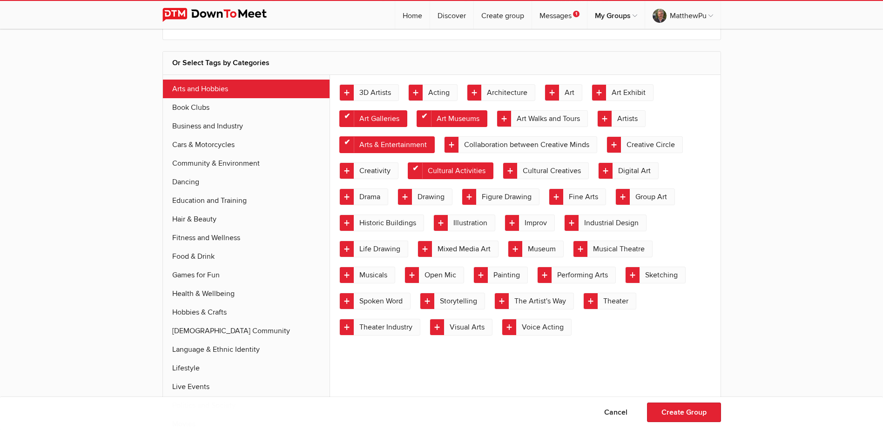
scroll to position [2079, 0]
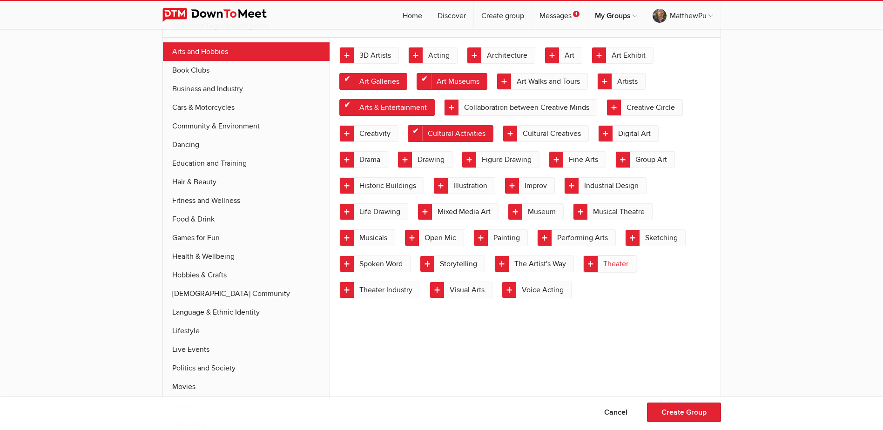
click at [618, 269] on link "Theater" at bounding box center [609, 264] width 53 height 17
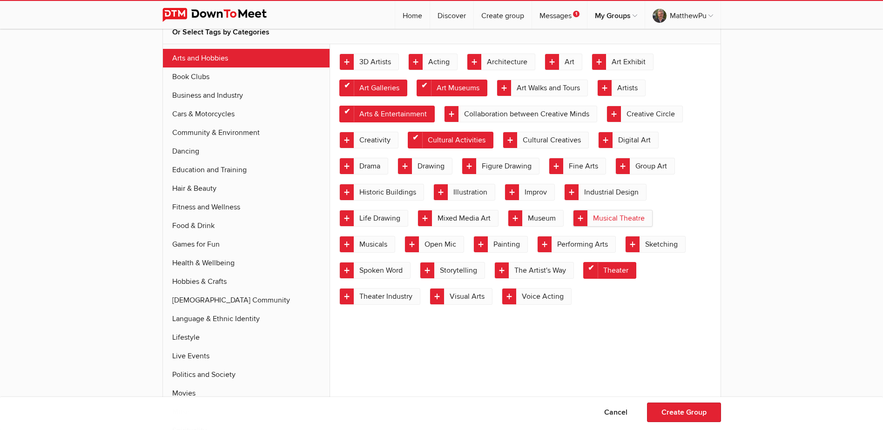
click at [616, 220] on link "Musical Theatre" at bounding box center [613, 218] width 80 height 17
click at [539, 212] on link "Museum" at bounding box center [536, 218] width 56 height 17
click at [578, 166] on link "Fine Arts" at bounding box center [577, 166] width 57 height 17
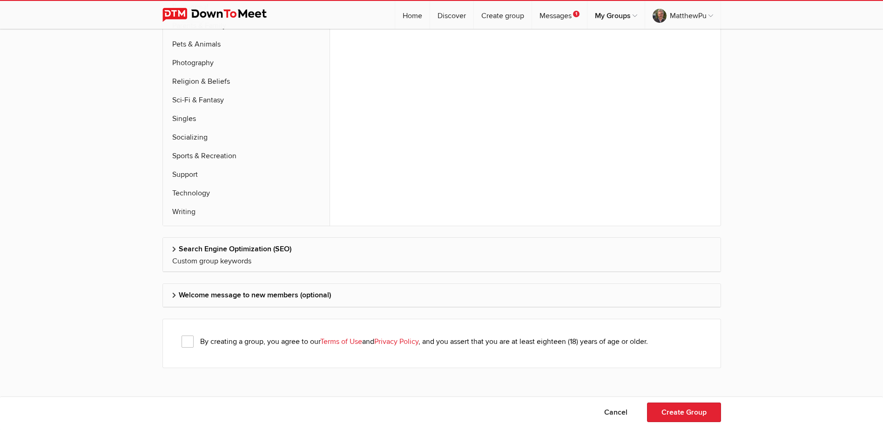
scroll to position [2545, 0]
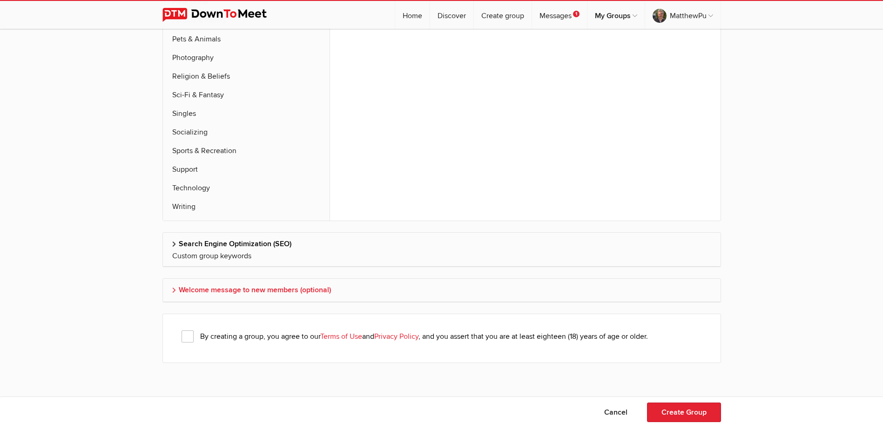
click at [310, 293] on h2 "Welcome message to new members (optional)" at bounding box center [441, 290] width 539 height 22
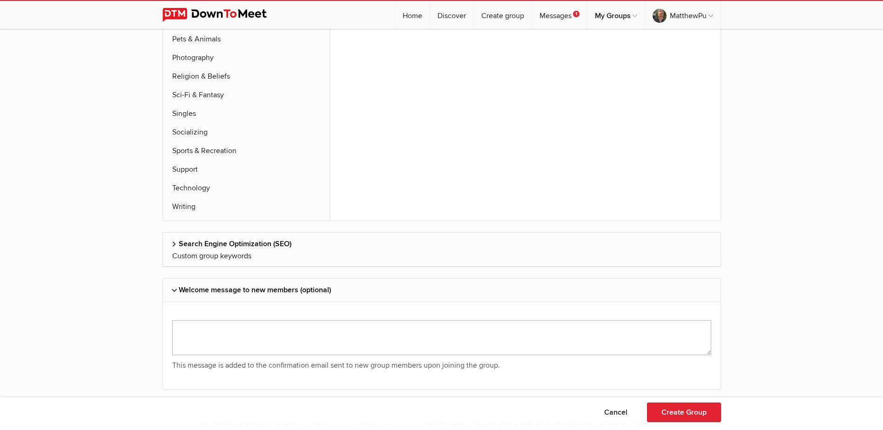
click at [272, 338] on textarea at bounding box center [441, 337] width 539 height 35
click at [282, 341] on textarea at bounding box center [441, 337] width 539 height 35
click at [188, 333] on textarea at bounding box center [441, 337] width 539 height 35
click at [337, 353] on textarea at bounding box center [441, 340] width 539 height 41
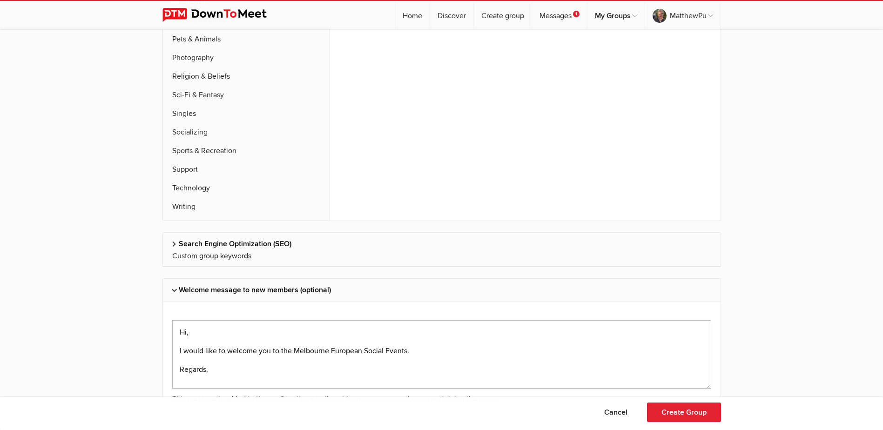
scroll to position [0, 0]
click at [415, 351] on textarea at bounding box center [441, 359] width 539 height 78
click at [280, 353] on textarea at bounding box center [441, 359] width 539 height 78
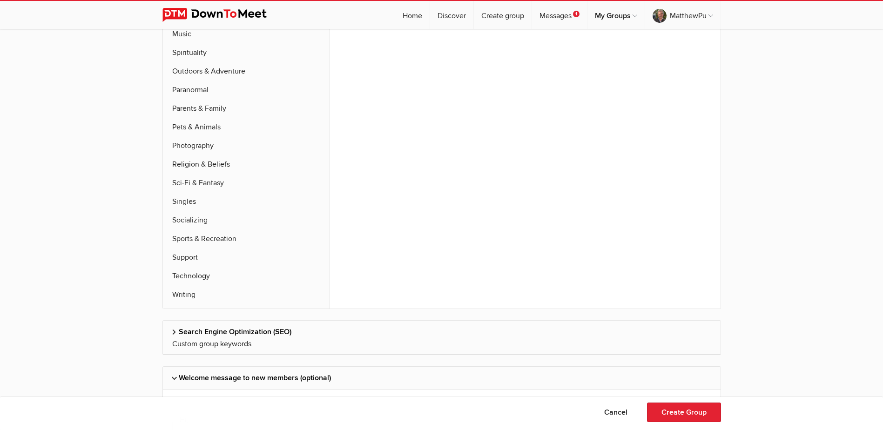
scroll to position [2675, 0]
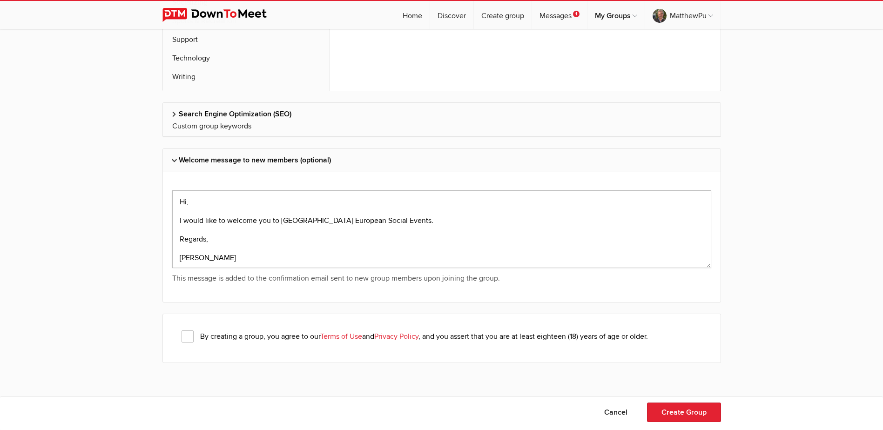
type textarea "Hi, I would like to welcome you to Melbourne European Social Events. Regards, M…"
click at [189, 335] on span "By creating a group, you agree to our Terms of Use and Privacy Policy , and you…" at bounding box center [415, 336] width 466 height 12
click at [0, 0] on input "By creating a group, you agree to our Terms of Use and Privacy Policy , and you…" at bounding box center [0, 0] width 0 height 0
click at [683, 411] on button "Create Group" at bounding box center [684, 413] width 74 height 20
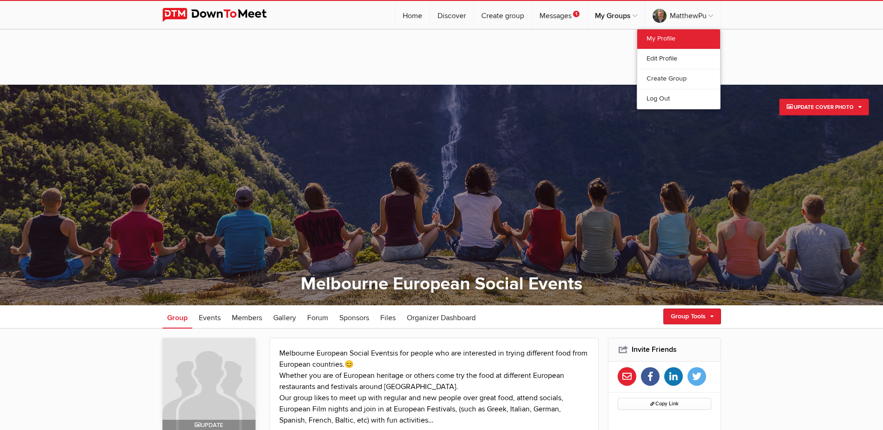
click at [667, 40] on link "My Profile" at bounding box center [678, 39] width 83 height 20
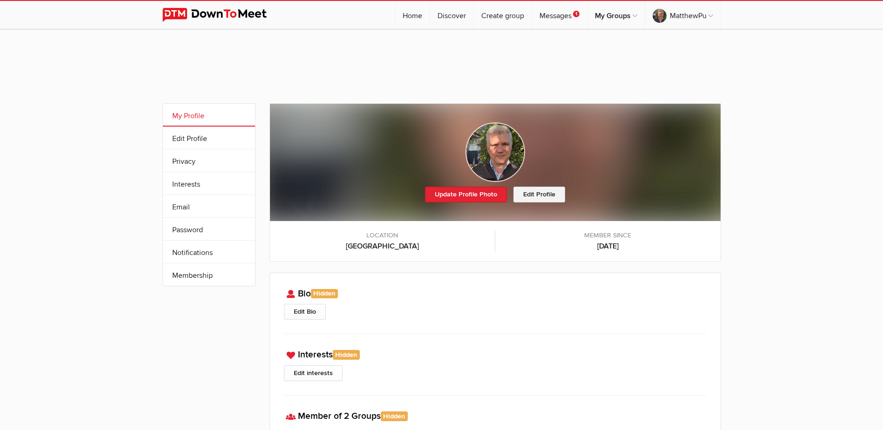
click at [538, 194] on link "Edit Profile" at bounding box center [539, 195] width 52 height 16
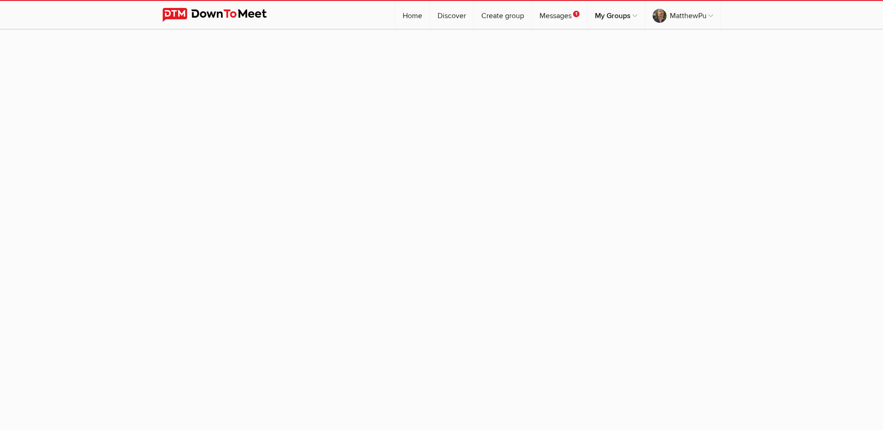
select select "Australia"
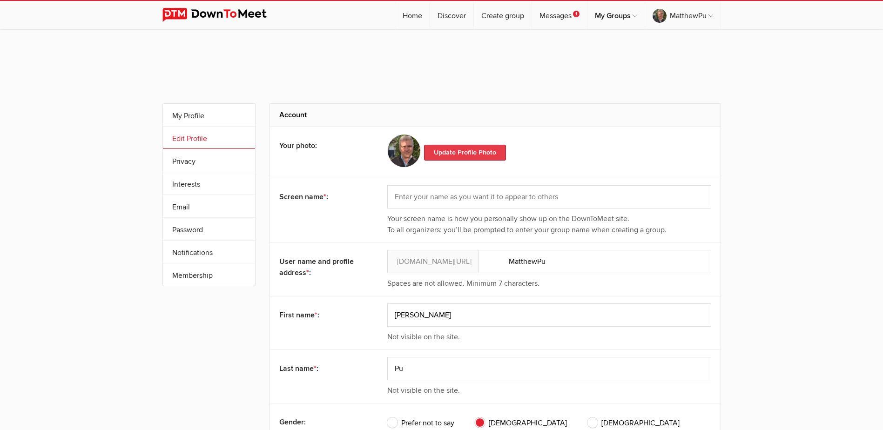
click at [492, 148] on link "Update Profile Photo" at bounding box center [465, 153] width 82 height 16
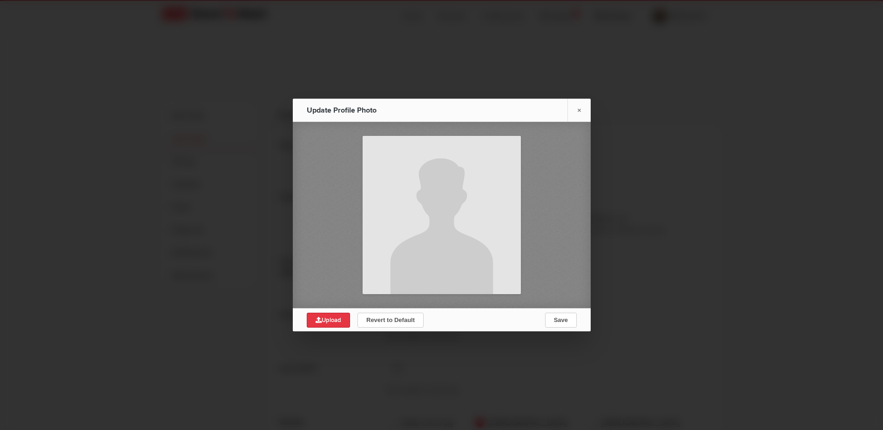
click at [324, 318] on span "Upload" at bounding box center [329, 320] width 26 height 7
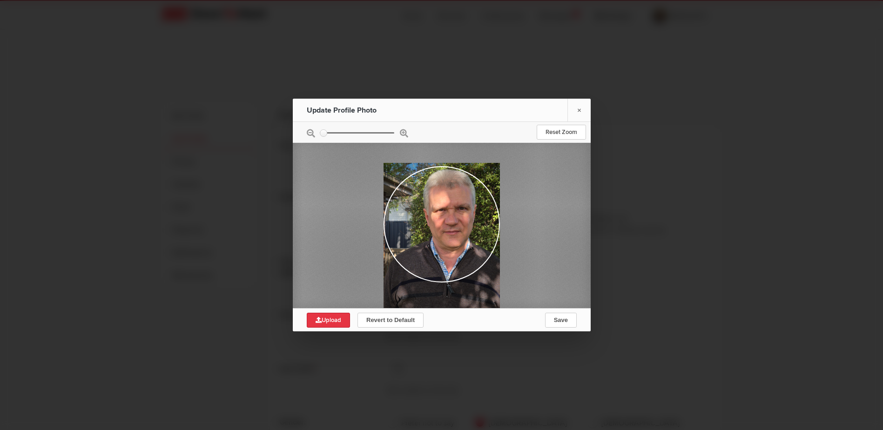
type input "C:\fakepath\September photo.jpg"
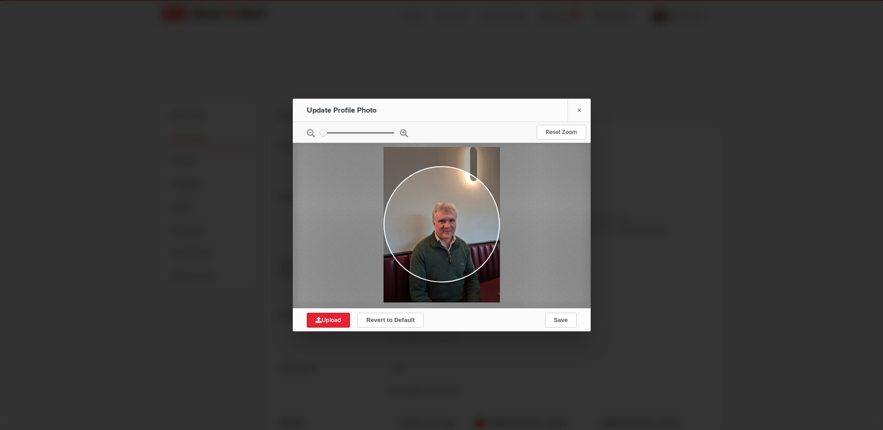
drag, startPoint x: 476, startPoint y: 266, endPoint x: 467, endPoint y: 267, distance: 8.9
click at [467, 267] on div at bounding box center [442, 224] width 116 height 155
drag, startPoint x: 498, startPoint y: 233, endPoint x: 506, endPoint y: 233, distance: 8.4
click at [506, 233] on div at bounding box center [442, 225] width 298 height 168
click at [554, 317] on span "Save" at bounding box center [560, 320] width 14 height 7
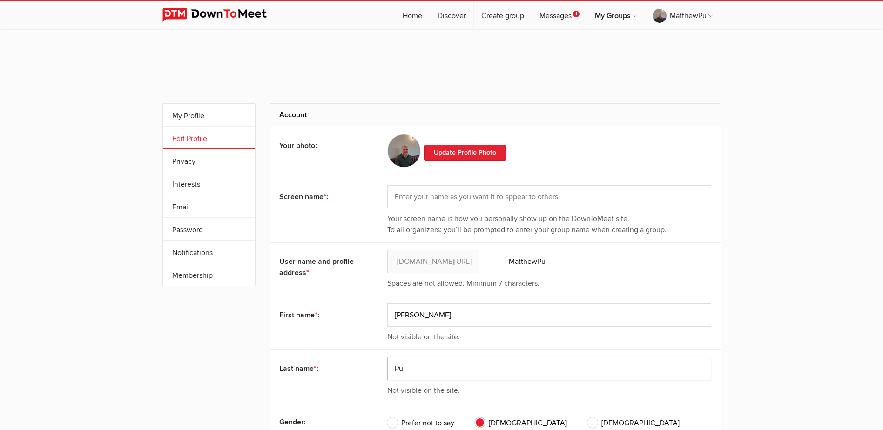
click at [408, 368] on input "Pu" at bounding box center [549, 368] width 324 height 23
type input "P"
drag, startPoint x: 882, startPoint y: 190, endPoint x: 880, endPoint y: 201, distance: 10.3
click at [880, 201] on div "My Profile Edit Profile More Privacy Interests Email Password Notifications Sub…" at bounding box center [441, 408] width 883 height 647
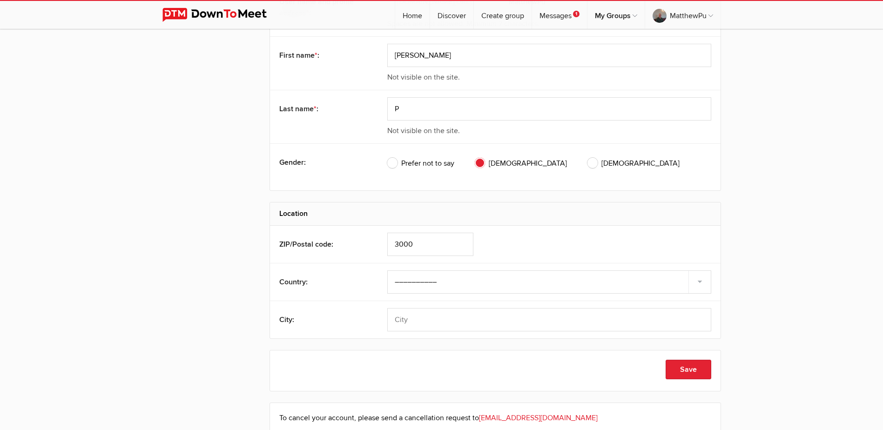
scroll to position [260, 0]
click at [678, 364] on button "Save" at bounding box center [689, 369] width 46 height 20
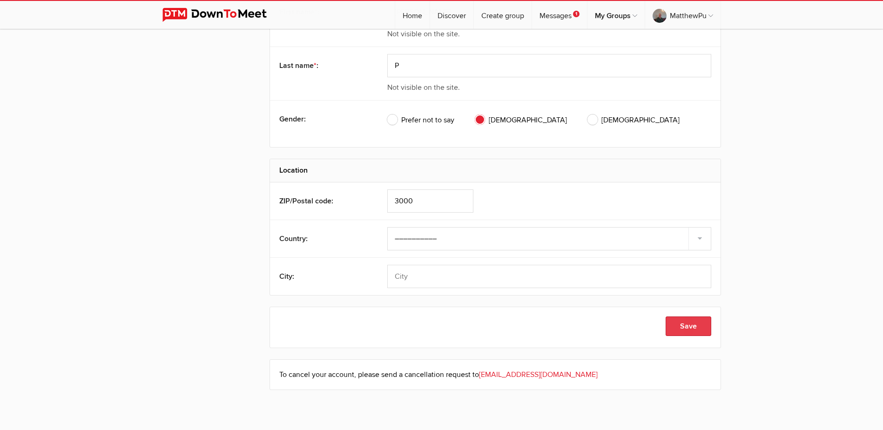
scroll to position [351, 0]
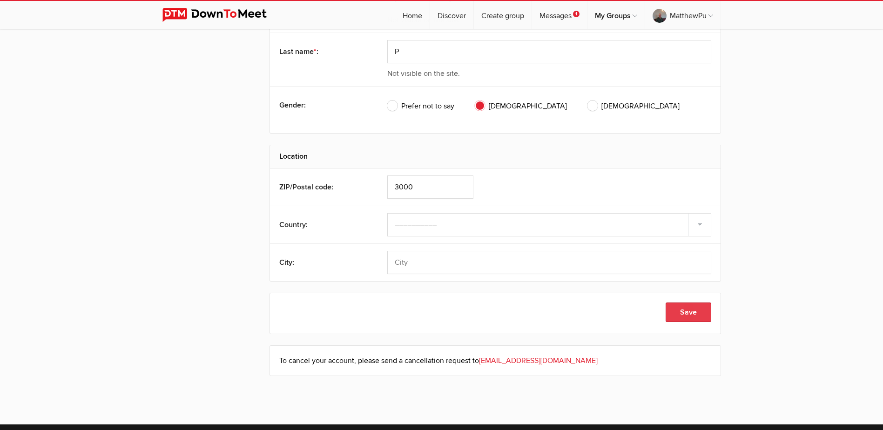
click at [685, 317] on button "Save" at bounding box center [689, 313] width 46 height 20
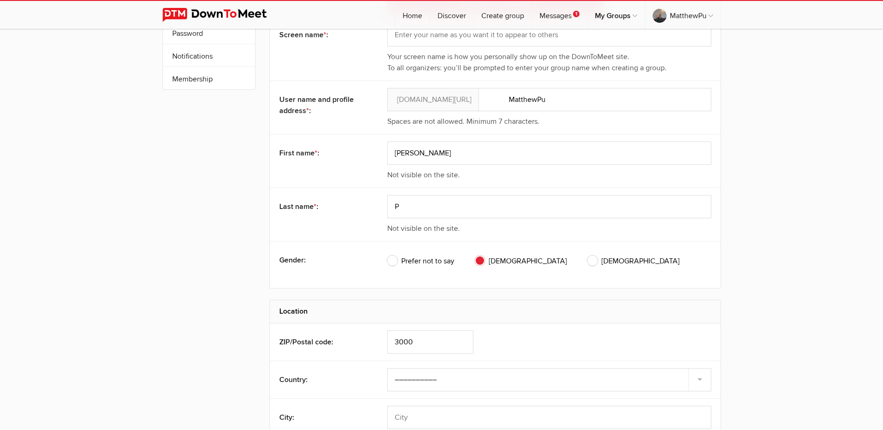
scroll to position [168, 0]
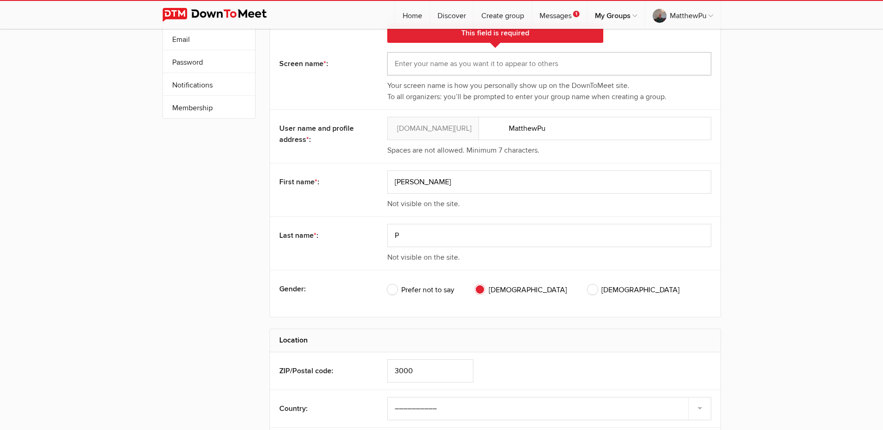
click at [445, 67] on input "text" at bounding box center [549, 63] width 324 height 23
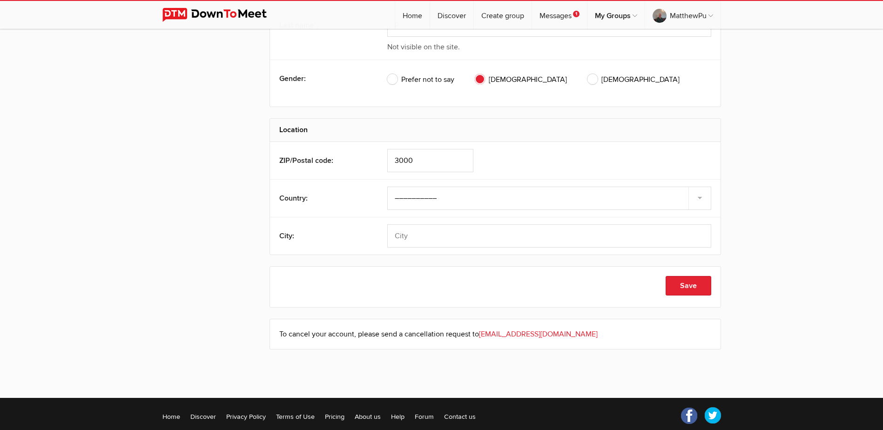
scroll to position [380, 0]
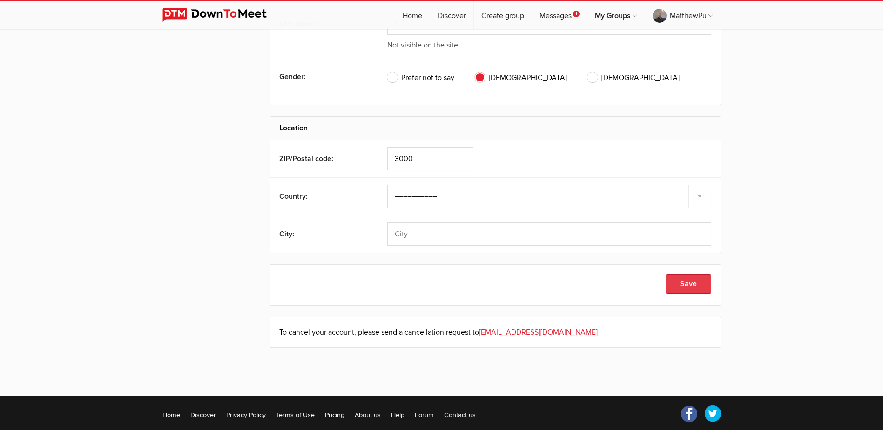
type input "Matt"
click at [688, 283] on button "Save" at bounding box center [689, 284] width 46 height 20
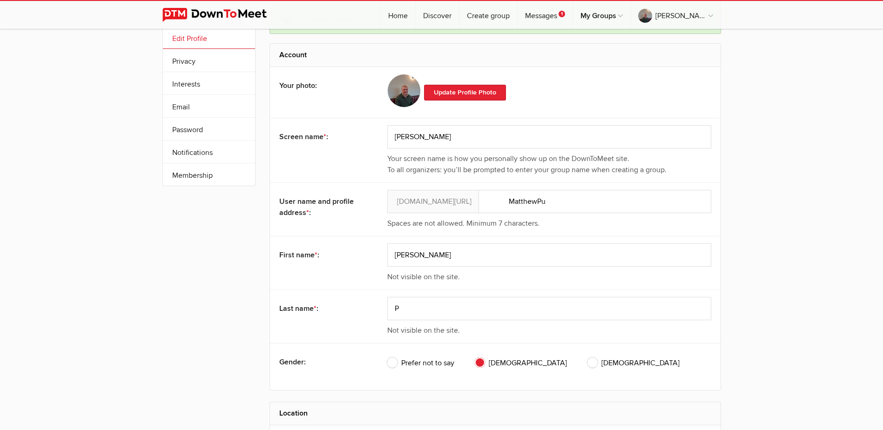
scroll to position [0, 0]
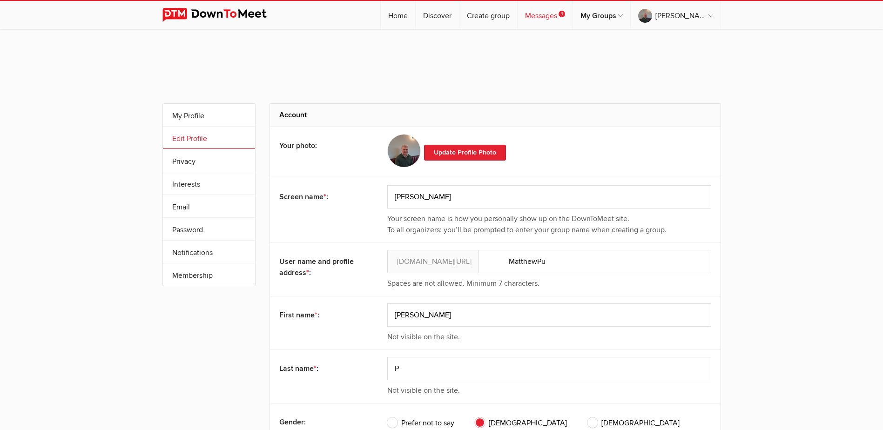
click at [573, 16] on link "Messages 1" at bounding box center [545, 15] width 55 height 28
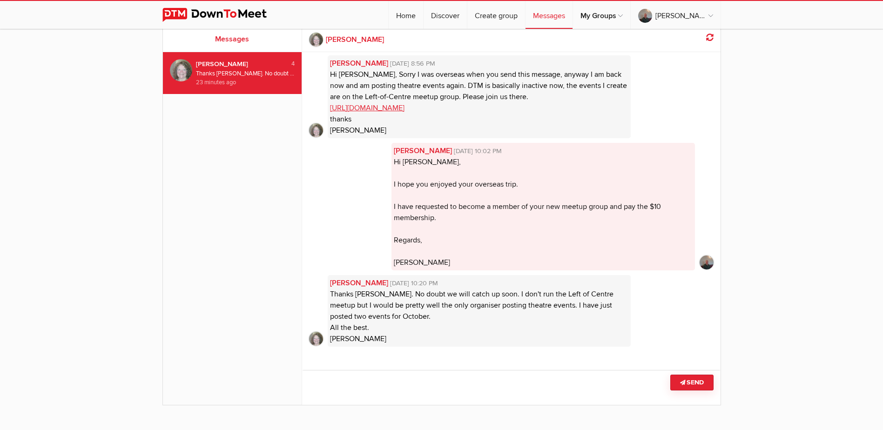
scroll to position [81, 0]
click at [340, 378] on textarea at bounding box center [511, 386] width 418 height 35
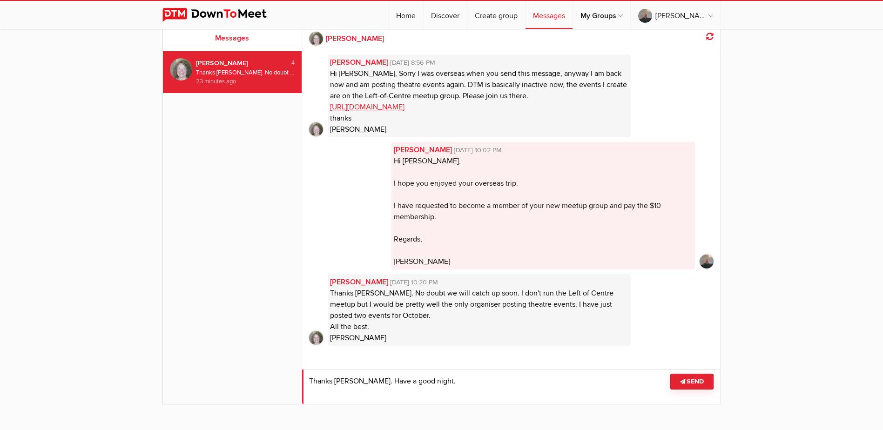
type textarea "Thanks Lynn. Have a good night."
click at [693, 389] on button "Send" at bounding box center [691, 382] width 43 height 16
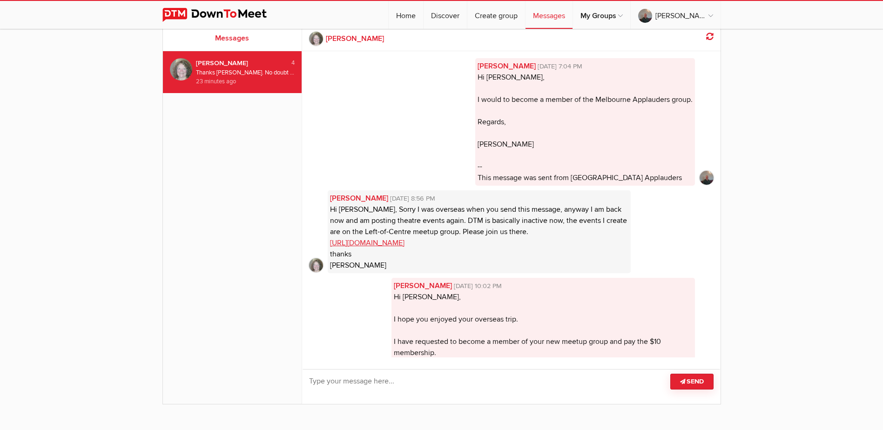
scroll to position [179, 0]
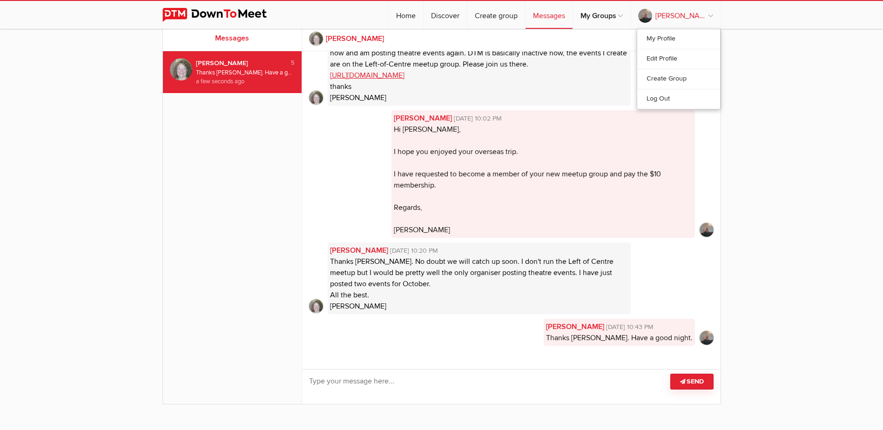
click at [706, 17] on link "Matt" at bounding box center [676, 15] width 90 height 28
click at [709, 15] on link "Matt" at bounding box center [676, 15] width 90 height 28
click at [646, 96] on link "Log Out" at bounding box center [678, 99] width 83 height 20
